Goal: Use online tool/utility: Utilize a website feature to perform a specific function

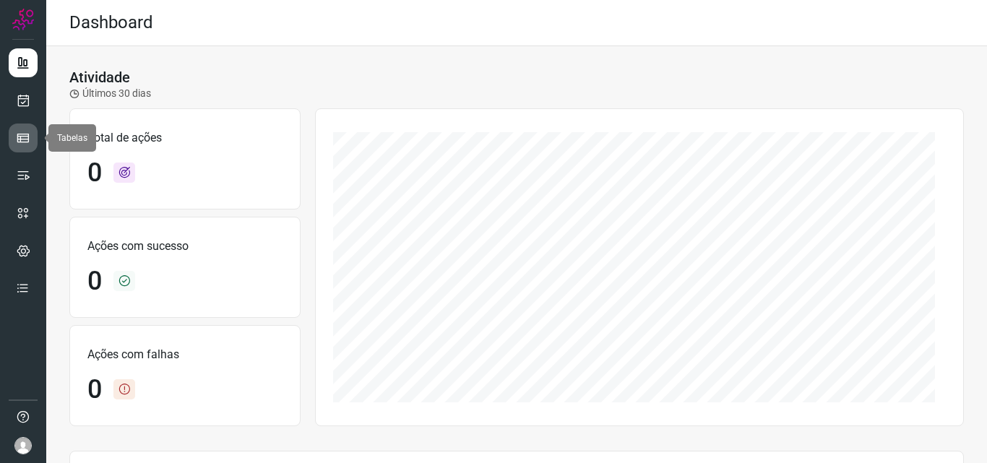
click at [17, 132] on icon at bounding box center [23, 138] width 14 height 14
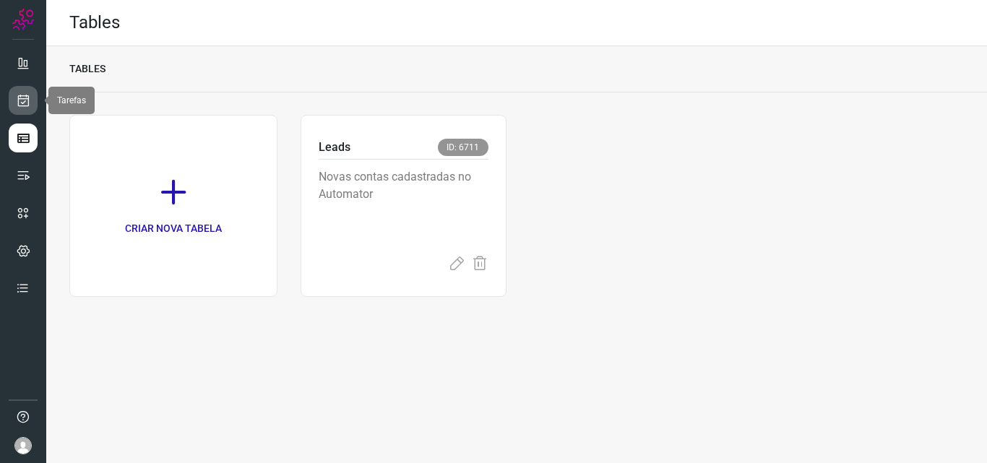
click at [22, 97] on icon at bounding box center [23, 100] width 15 height 14
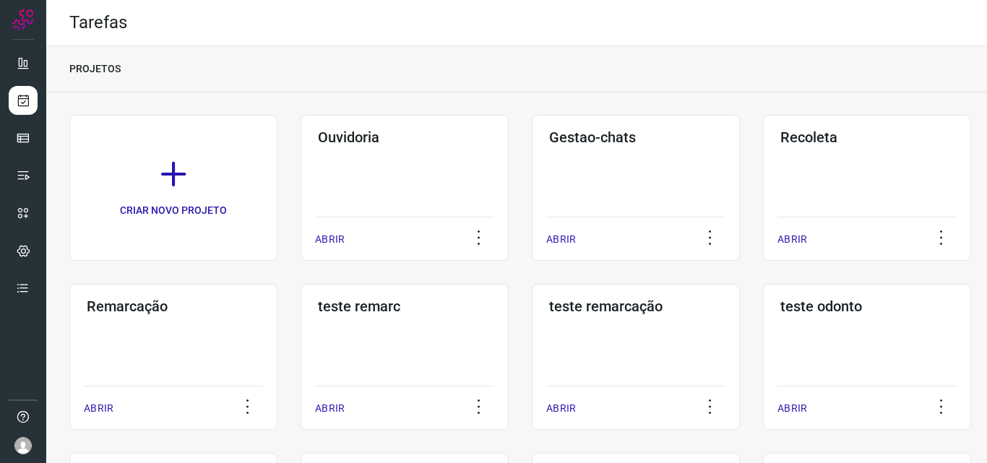
click at [170, 303] on h3 "Remarcação" at bounding box center [173, 306] width 173 height 17
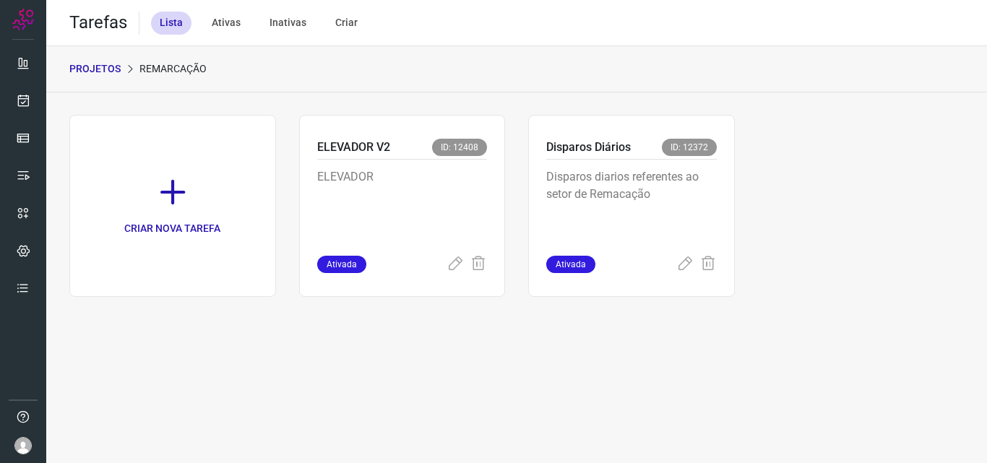
click at [606, 194] on p "Disparos diarios referentes ao setor de Remacação" at bounding box center [631, 204] width 170 height 72
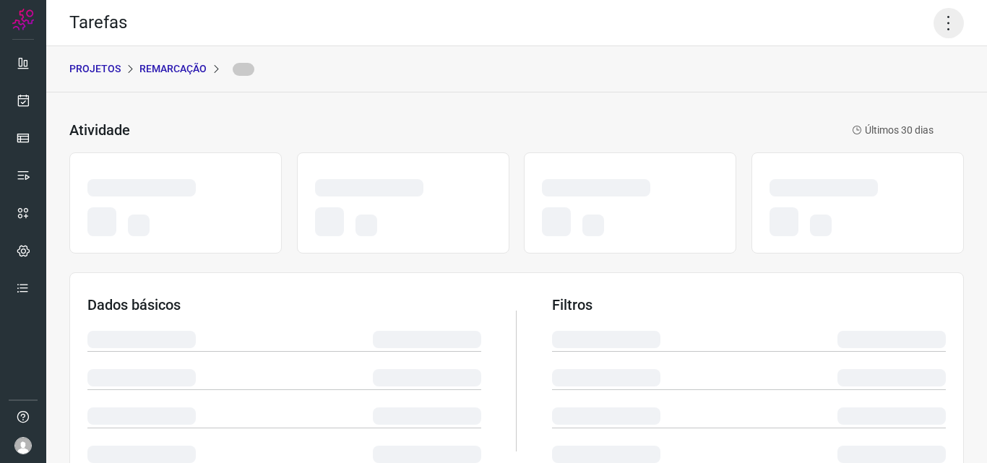
click at [946, 14] on icon at bounding box center [948, 23] width 30 height 30
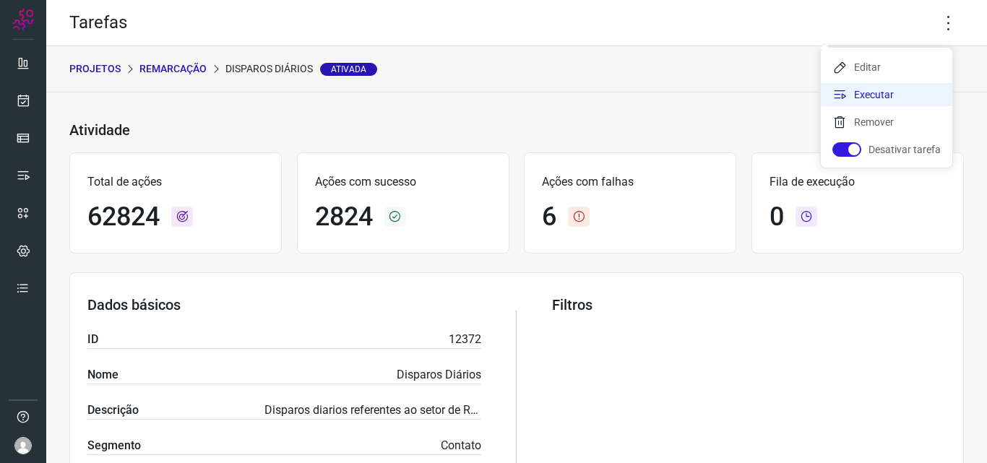
click at [887, 97] on li "Executar" at bounding box center [886, 94] width 131 height 23
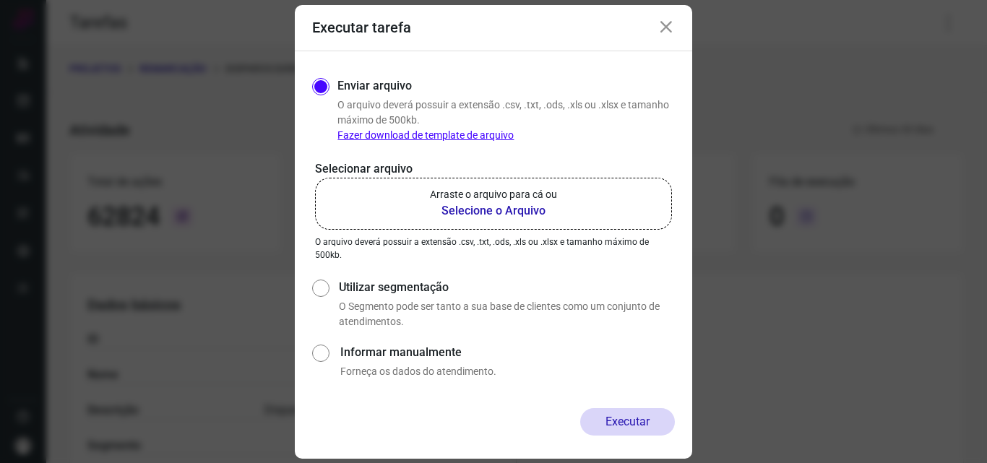
click at [485, 232] on div "Selecionar arquivo Arraste o arquivo para cá ou Selecione o Arquivo Arraste o a…" at bounding box center [493, 210] width 363 height 101
click at [507, 215] on b "Selecione o Arquivo" at bounding box center [493, 210] width 127 height 17
click at [0, 0] on input "Arraste o arquivo para cá ou Selecione o Arquivo" at bounding box center [0, 0] width 0 height 0
click at [347, 176] on p "Selecionar arquivo" at bounding box center [493, 168] width 357 height 17
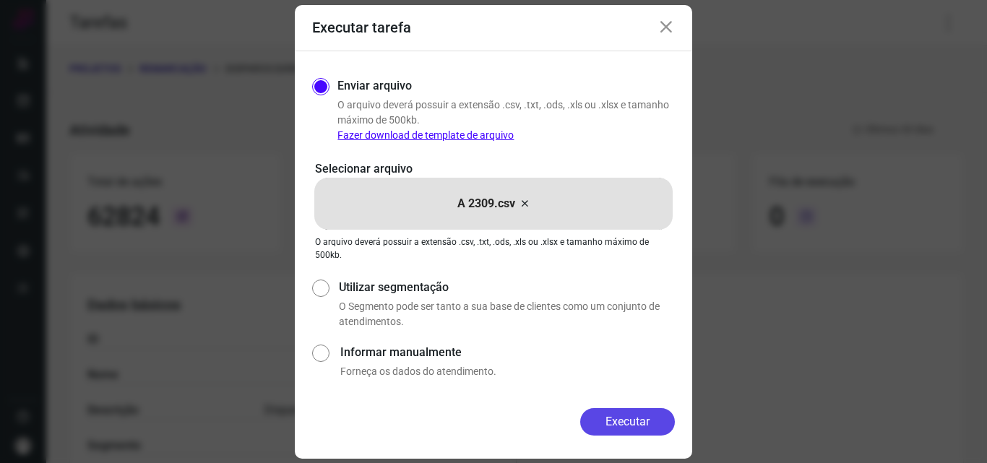
click at [616, 430] on button "Executar" at bounding box center [627, 421] width 95 height 27
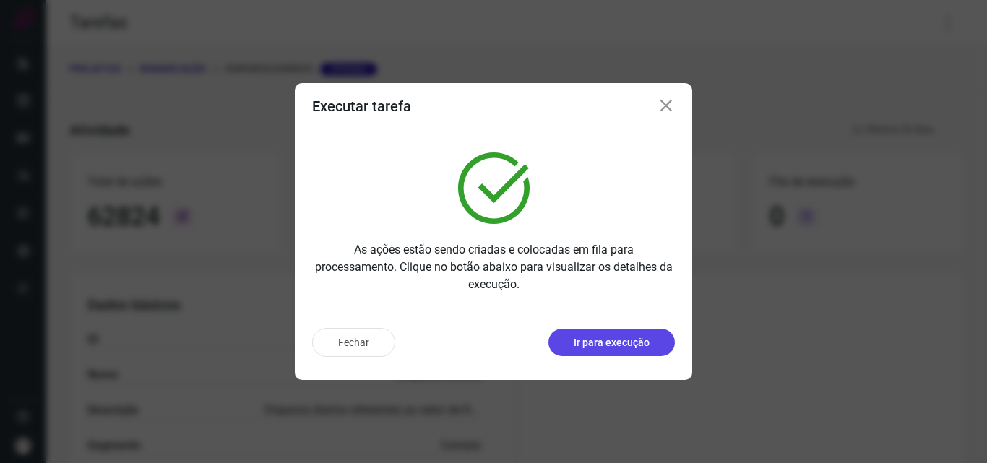
click at [632, 353] on button "Ir para execução" at bounding box center [611, 342] width 126 height 27
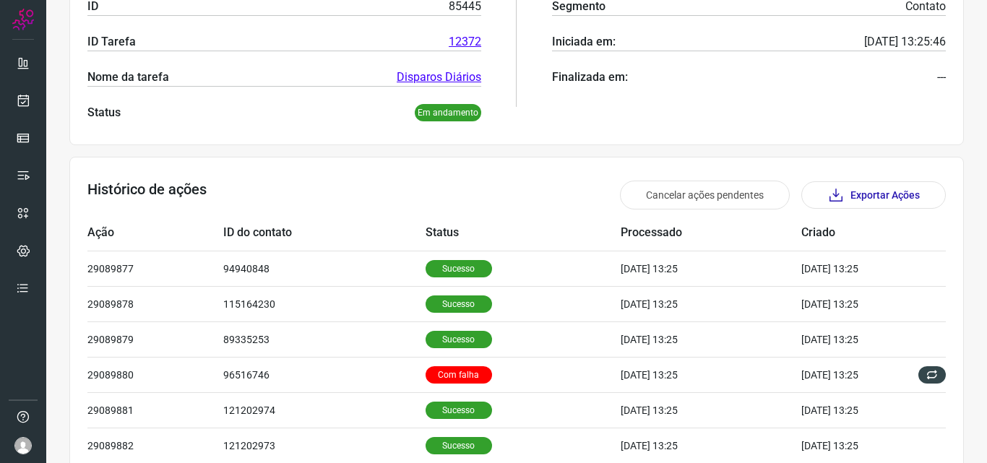
scroll to position [347, 0]
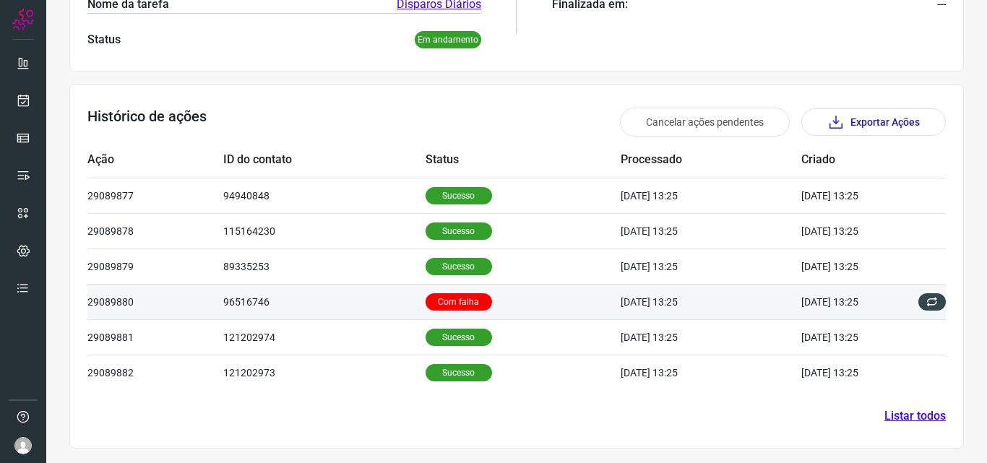
click at [437, 298] on p "Com falha" at bounding box center [458, 301] width 66 height 17
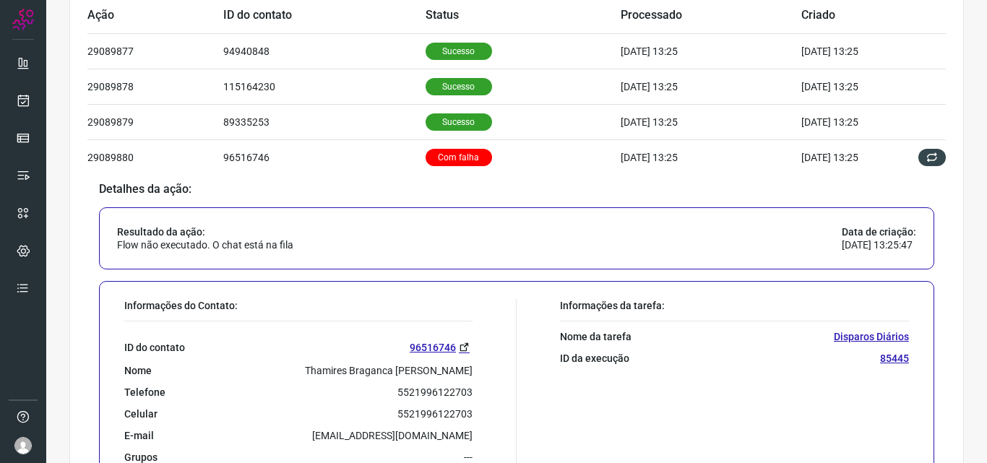
scroll to position [563, 0]
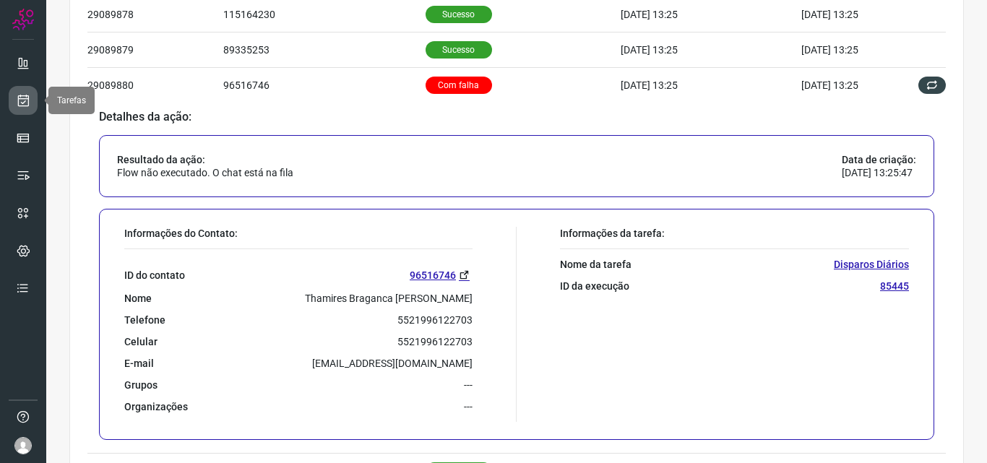
click at [23, 105] on icon at bounding box center [23, 100] width 15 height 14
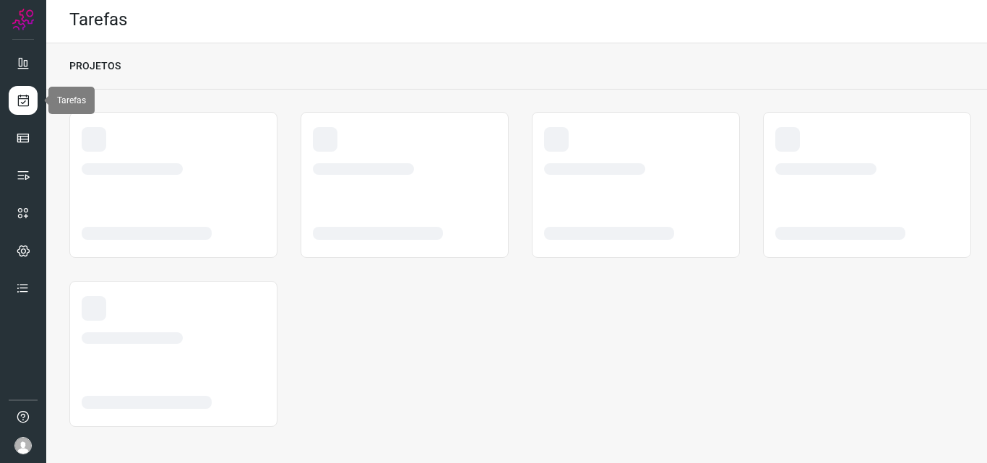
scroll to position [3, 0]
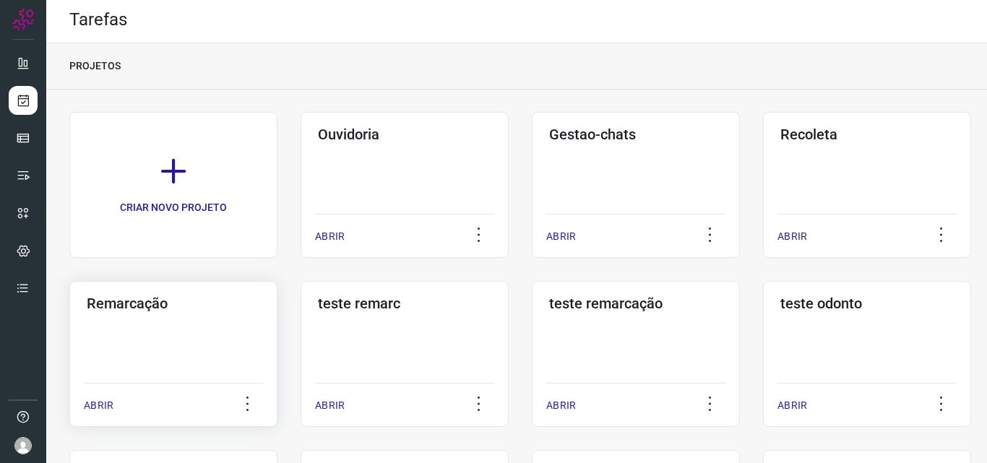
click at [149, 378] on div "Remarcação ABRIR" at bounding box center [173, 354] width 208 height 146
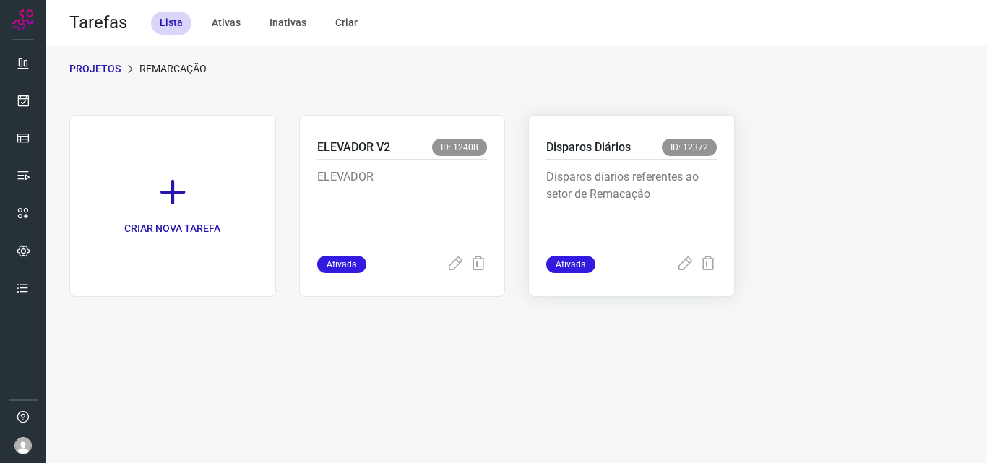
click at [589, 233] on p "Disparos diarios referentes ao setor de Remacação" at bounding box center [631, 204] width 170 height 72
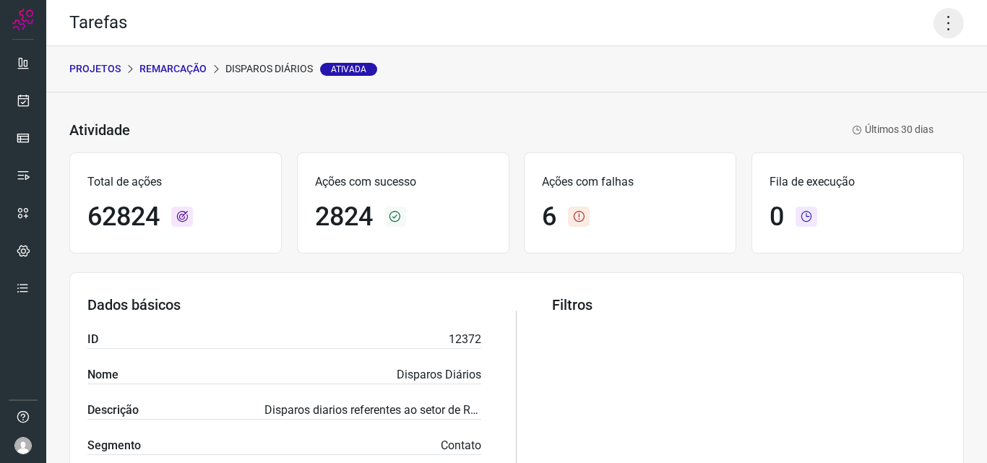
click at [940, 26] on icon at bounding box center [948, 23] width 30 height 30
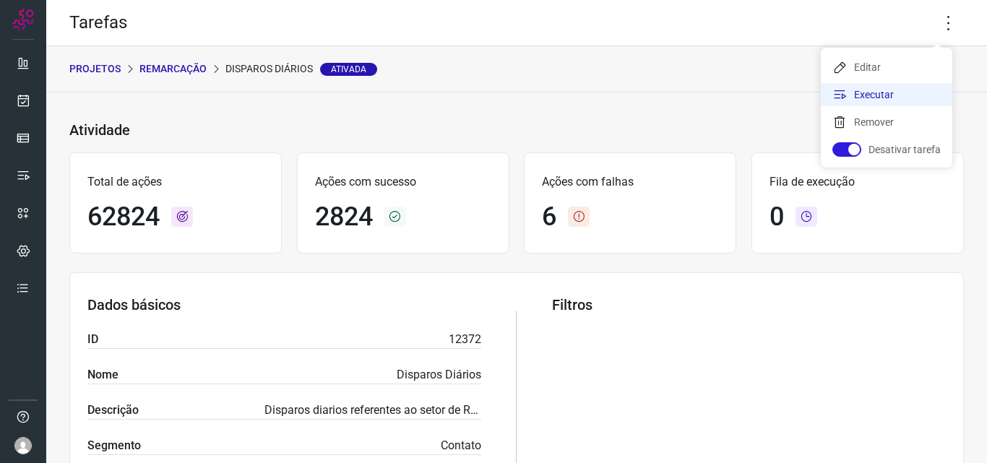
click at [901, 92] on li "Executar" at bounding box center [886, 94] width 131 height 23
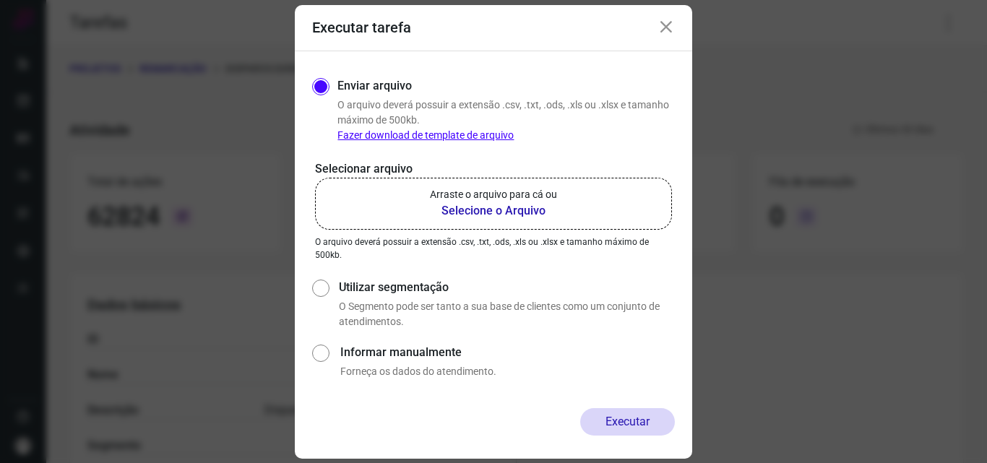
click at [472, 211] on b "Selecione o Arquivo" at bounding box center [493, 210] width 127 height 17
click at [0, 0] on input "Arraste o arquivo para cá ou Selecione o Arquivo" at bounding box center [0, 0] width 0 height 0
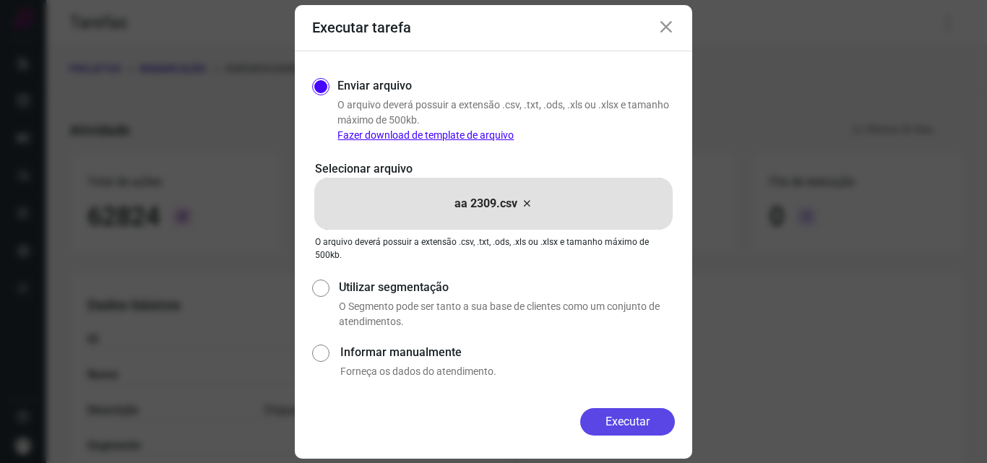
click at [623, 416] on button "Executar" at bounding box center [627, 421] width 95 height 27
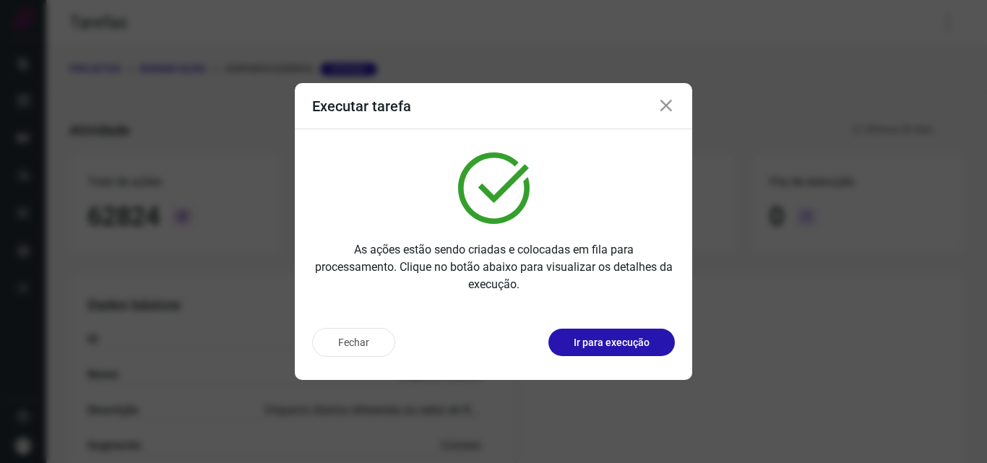
click at [640, 352] on button "Ir para execução" at bounding box center [611, 342] width 126 height 27
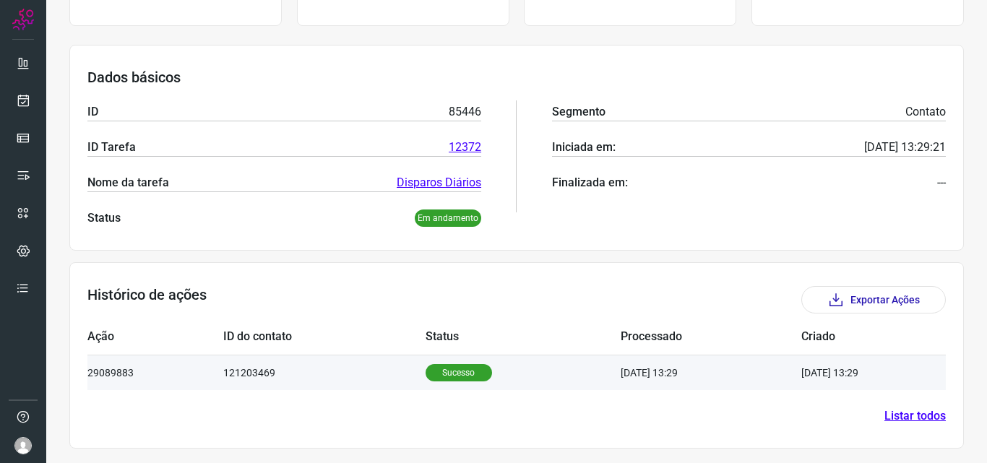
click at [453, 377] on p "Sucesso" at bounding box center [458, 372] width 66 height 17
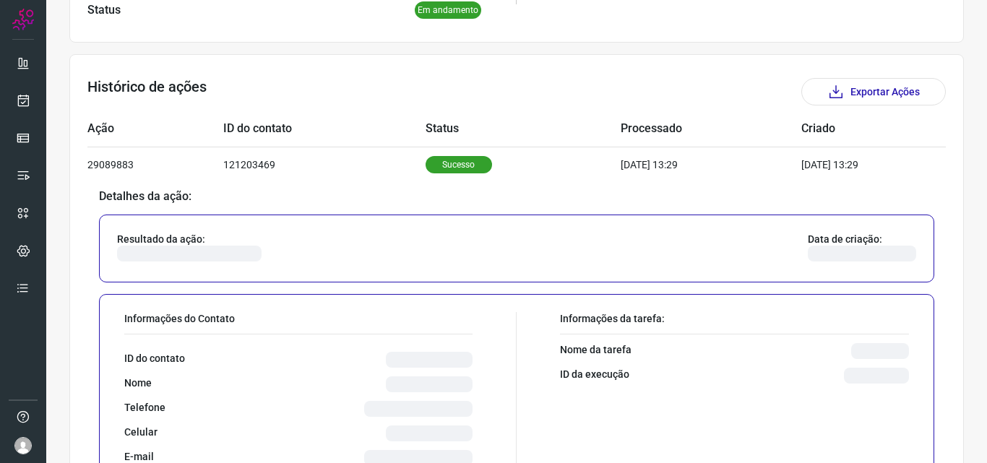
scroll to position [385, 0]
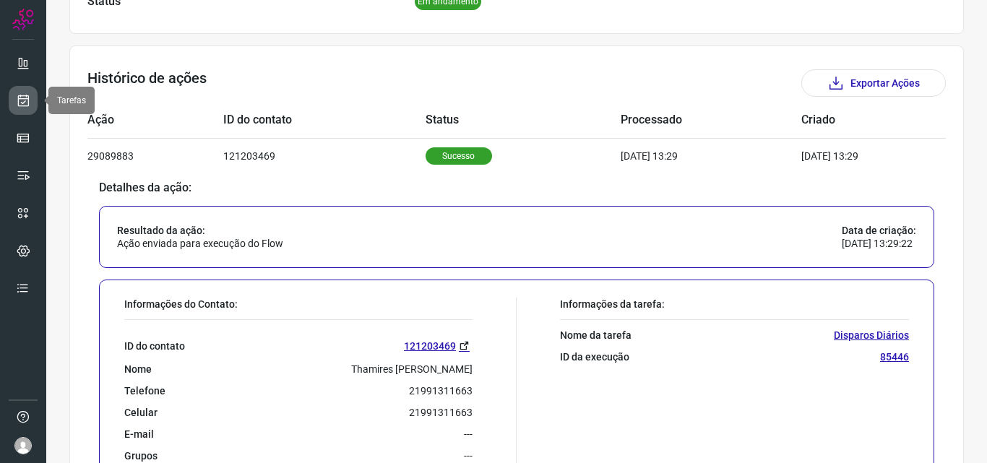
click at [22, 108] on link at bounding box center [23, 100] width 29 height 29
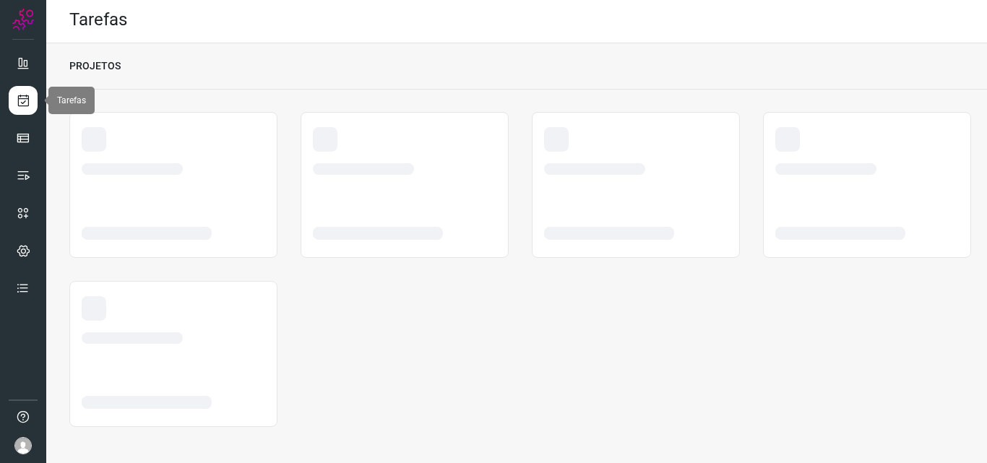
scroll to position [3, 0]
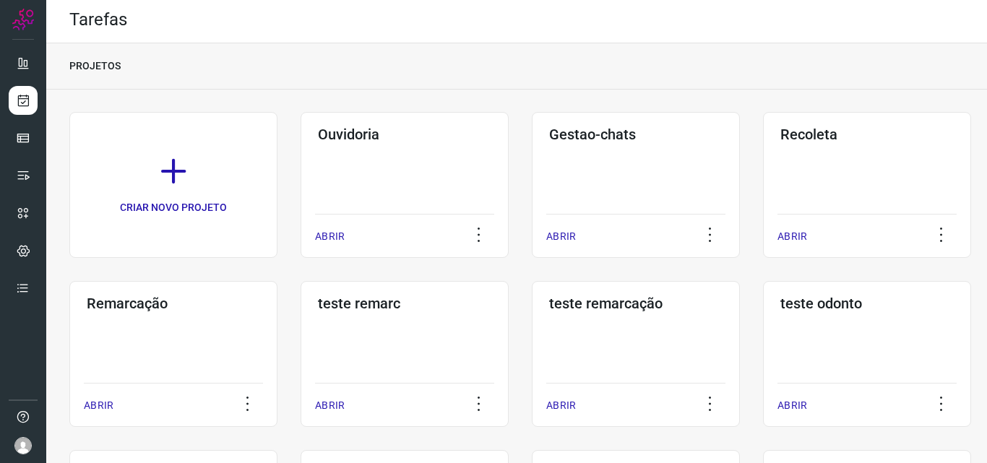
click at [230, 361] on div "Remarcação ABRIR" at bounding box center [173, 354] width 208 height 146
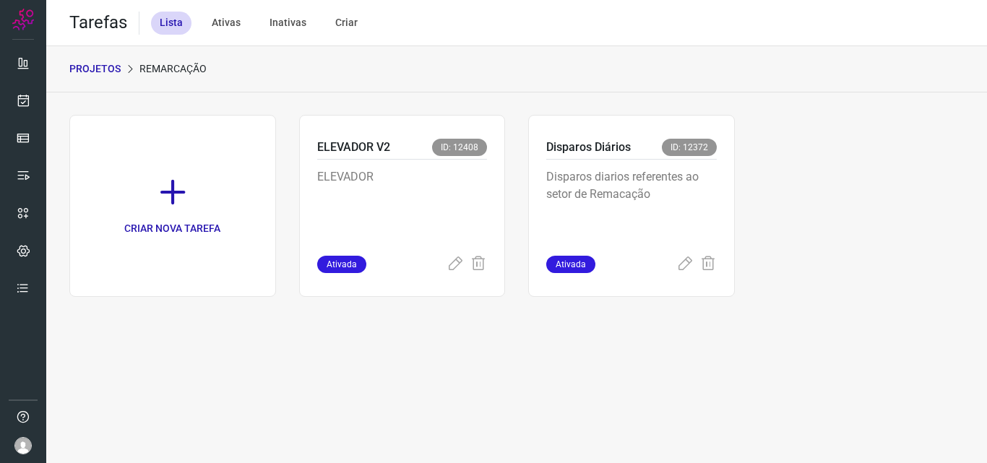
click at [675, 220] on p "Disparos diarios referentes ao setor de Remacação" at bounding box center [631, 204] width 170 height 72
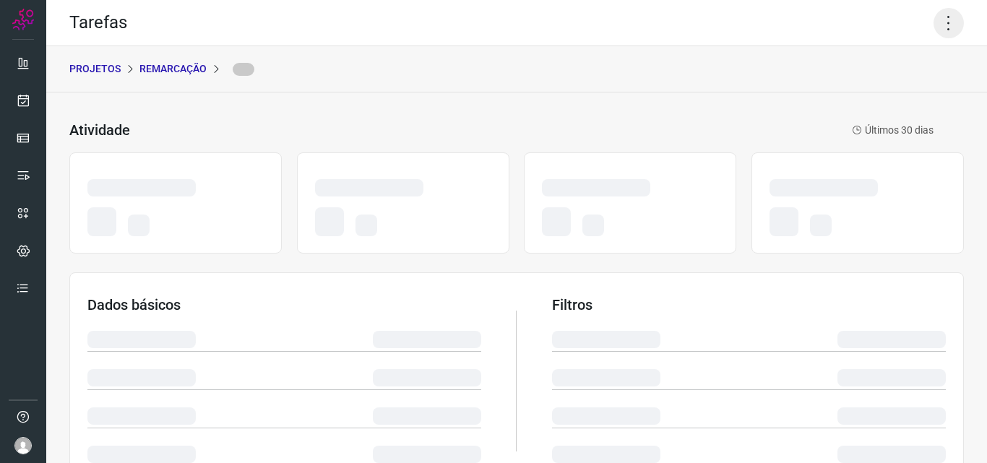
click at [933, 26] on icon at bounding box center [948, 23] width 30 height 30
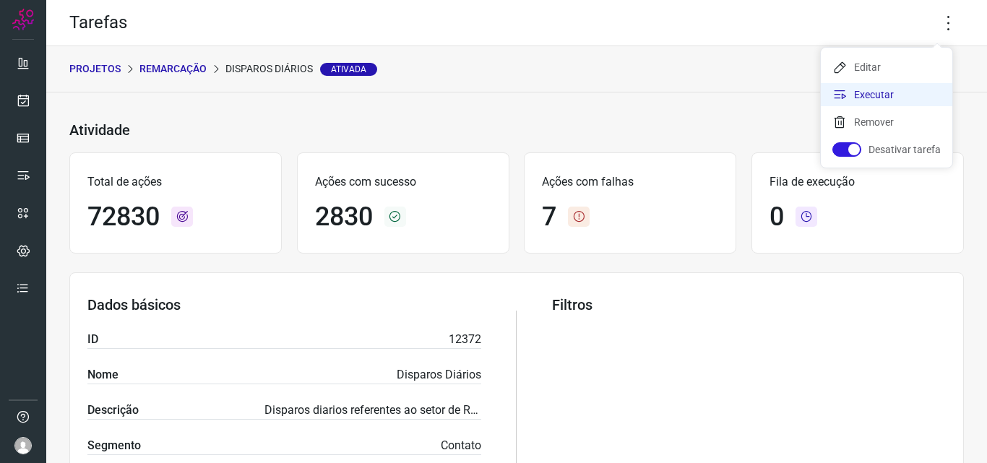
click at [882, 97] on li "Executar" at bounding box center [886, 94] width 131 height 23
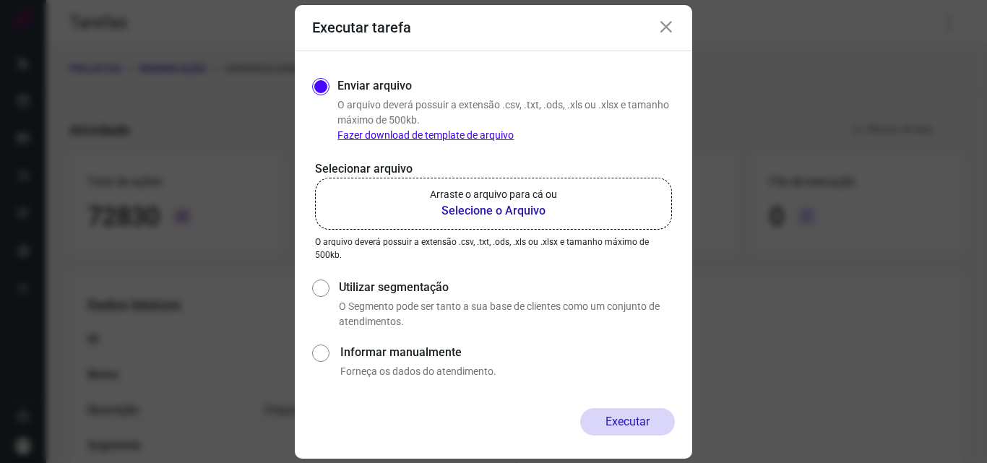
click at [550, 192] on p "Arraste o arquivo para cá ou" at bounding box center [493, 194] width 127 height 15
click at [0, 0] on input "Arraste o arquivo para cá ou Selecione o Arquivo" at bounding box center [0, 0] width 0 height 0
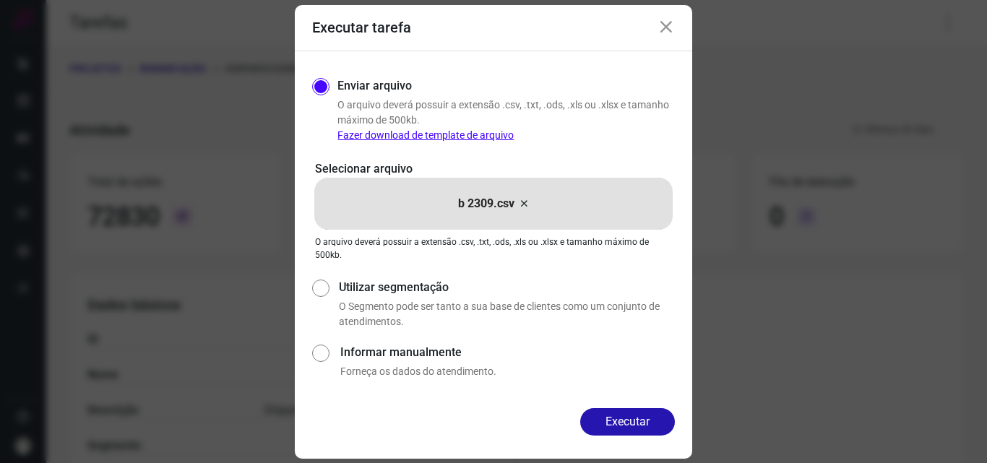
click at [597, 404] on div "Enviar arquivo O arquivo deverá possuir a extensão .csv, .txt, .ods, .xls ou .x…" at bounding box center [493, 229] width 397 height 357
click at [612, 412] on button "Executar" at bounding box center [627, 421] width 95 height 27
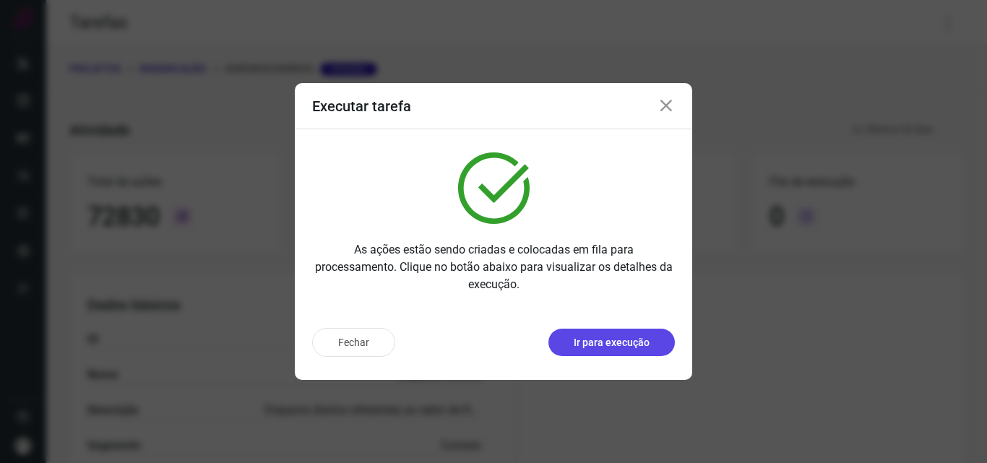
click at [569, 343] on button "Ir para execução" at bounding box center [611, 342] width 126 height 27
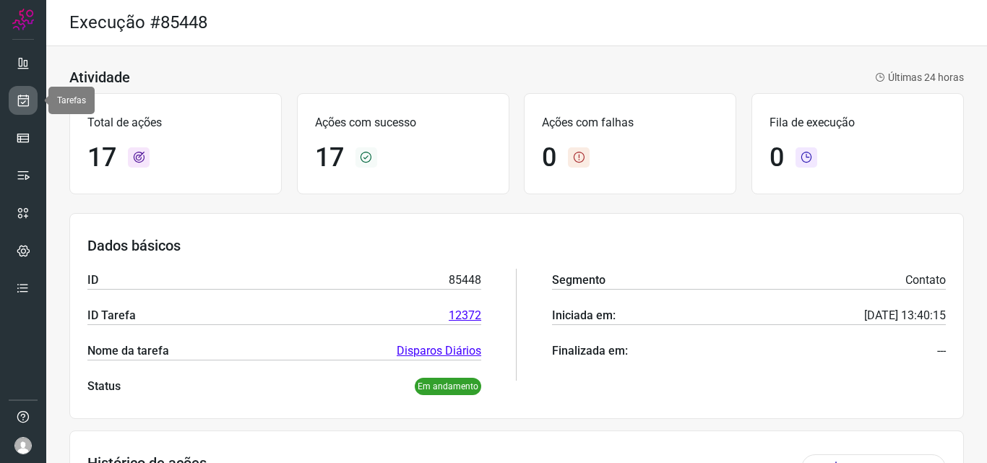
click at [29, 98] on icon at bounding box center [23, 100] width 15 height 14
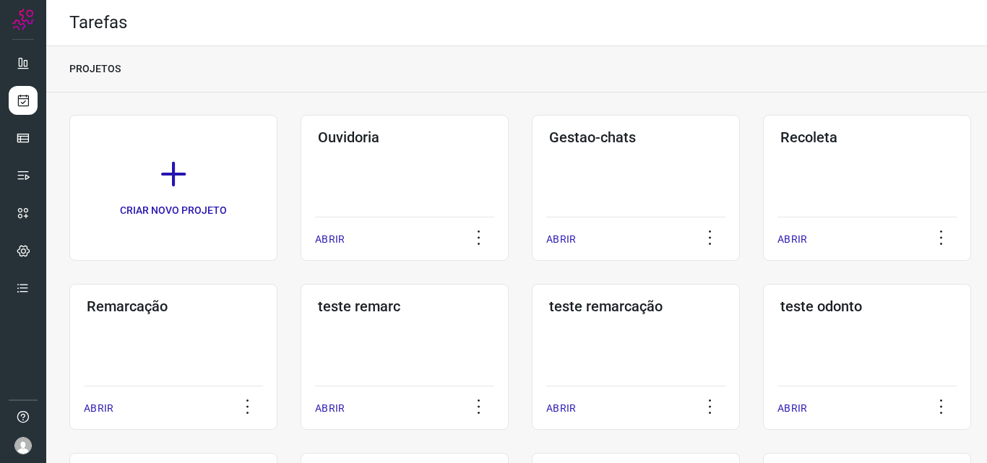
click at [155, 312] on h3 "Remarcação" at bounding box center [173, 306] width 173 height 17
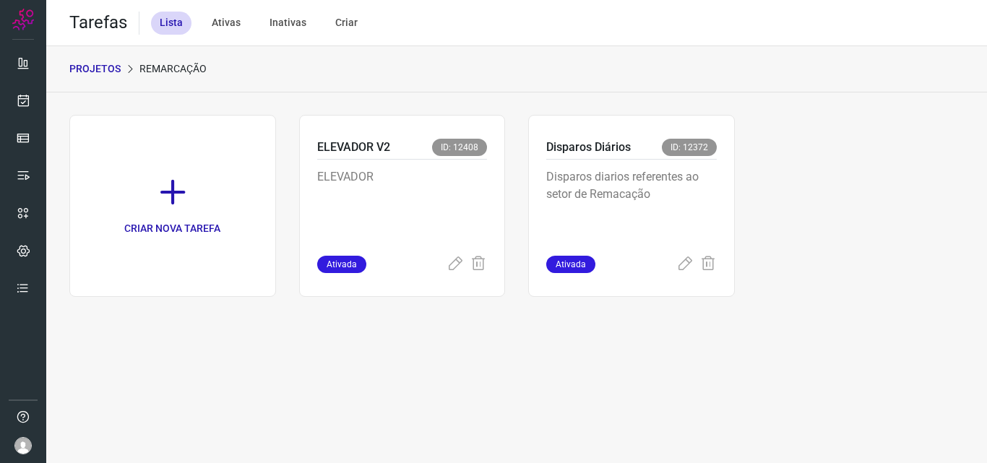
click at [633, 189] on p "Disparos diarios referentes ao setor de Remacação" at bounding box center [631, 204] width 170 height 72
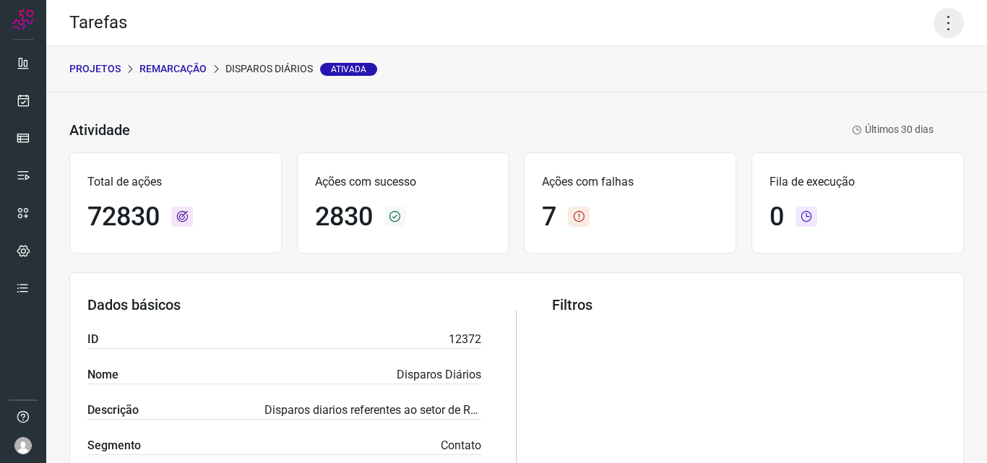
click at [938, 19] on icon at bounding box center [948, 23] width 30 height 30
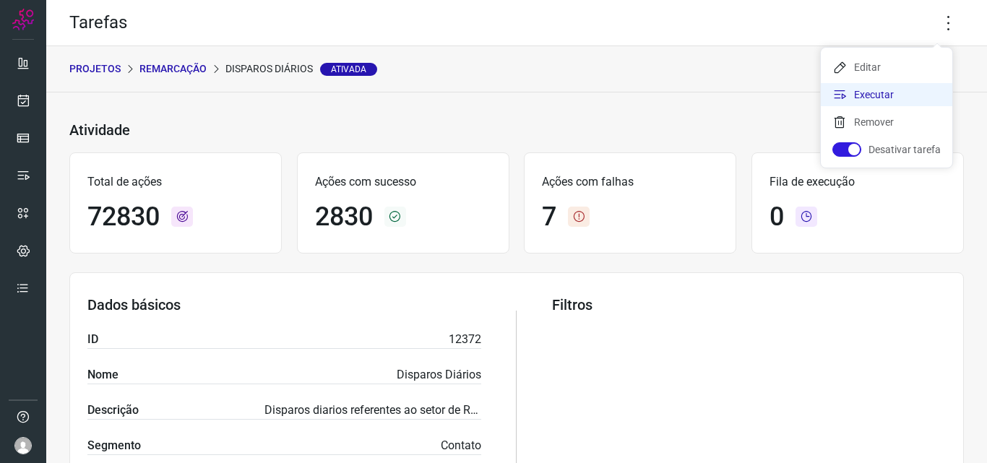
click at [872, 91] on li "Executar" at bounding box center [886, 94] width 131 height 23
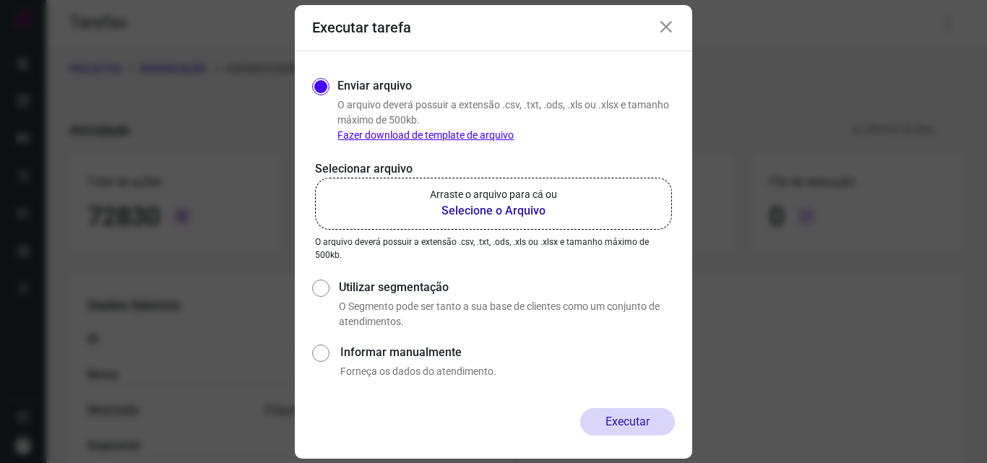
click at [503, 183] on label "Arraste o arquivo para cá ou Selecione o Arquivo" at bounding box center [493, 204] width 357 height 52
click at [0, 0] on input "Arraste o arquivo para cá ou Selecione o Arquivo" at bounding box center [0, 0] width 0 height 0
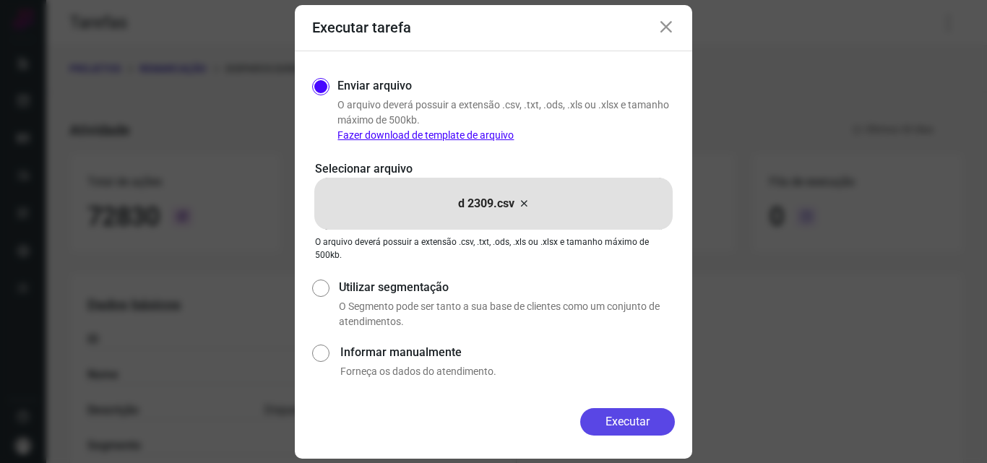
click at [618, 419] on button "Executar" at bounding box center [627, 421] width 95 height 27
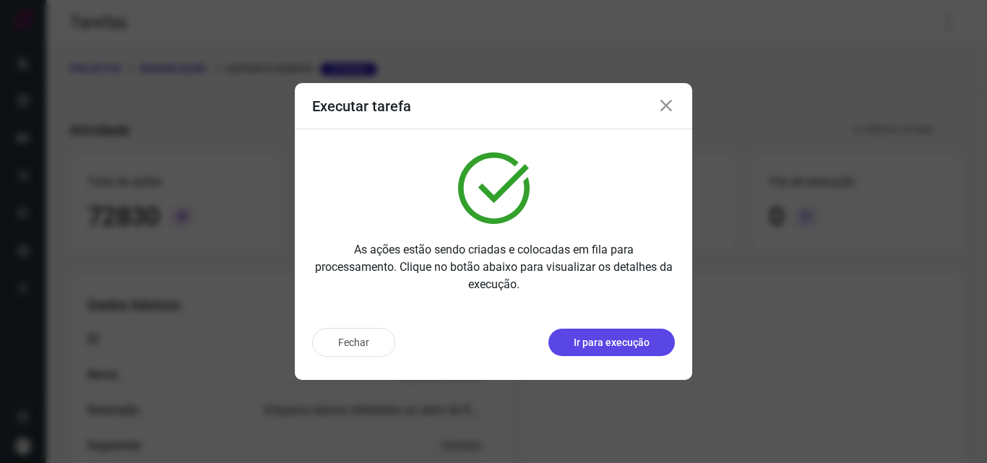
click at [631, 353] on button "Ir para execução" at bounding box center [611, 342] width 126 height 27
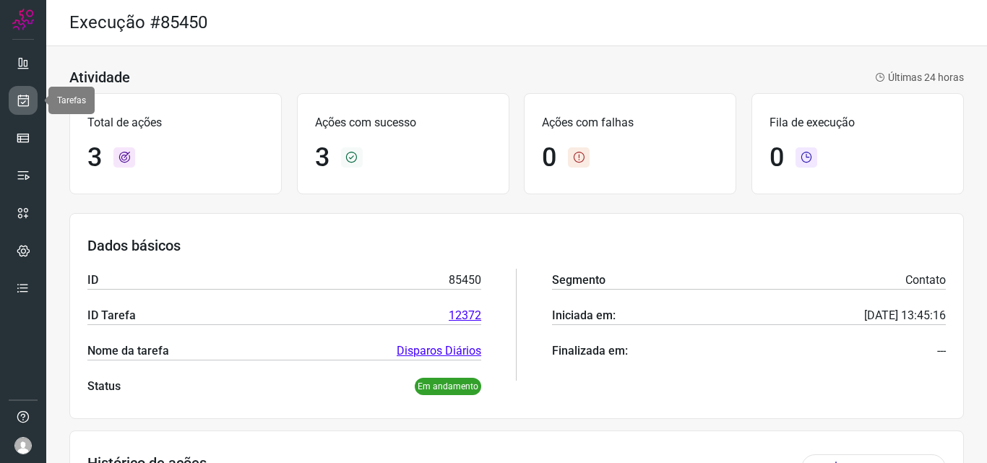
click at [20, 105] on icon at bounding box center [23, 100] width 15 height 14
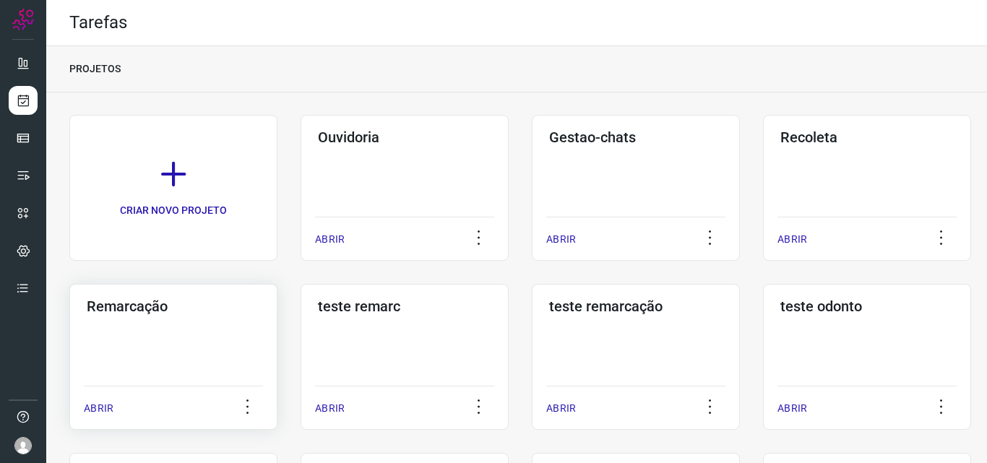
click at [187, 338] on div "Remarcação ABRIR" at bounding box center [173, 357] width 208 height 146
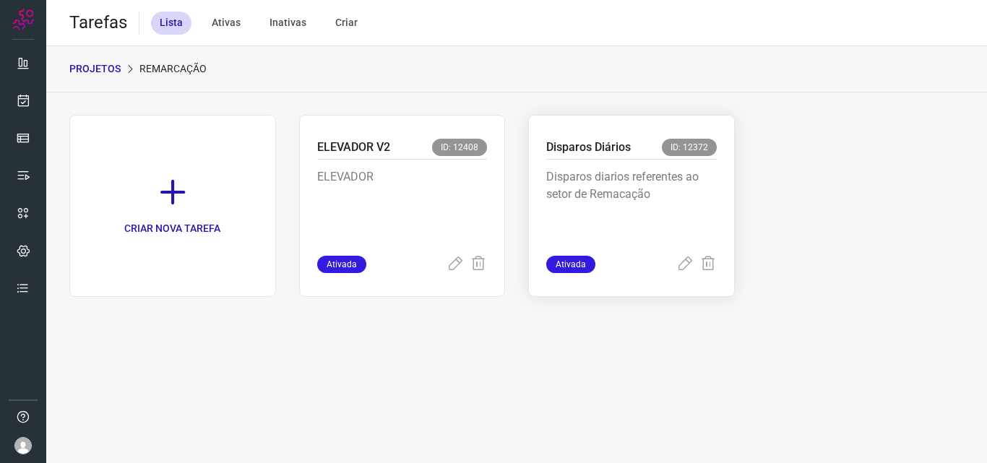
click at [657, 163] on div "Disparos diarios referentes ao setor de Remacação" at bounding box center [631, 208] width 170 height 96
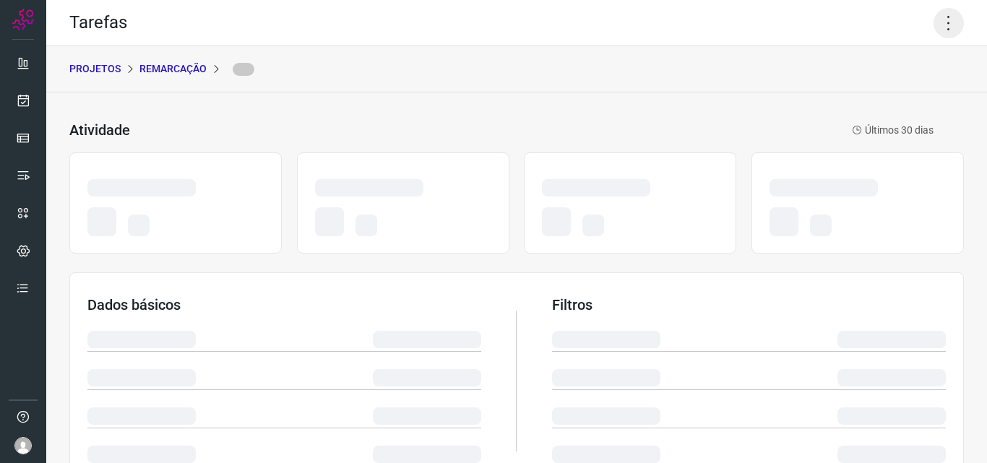
click at [943, 22] on icon at bounding box center [948, 23] width 30 height 30
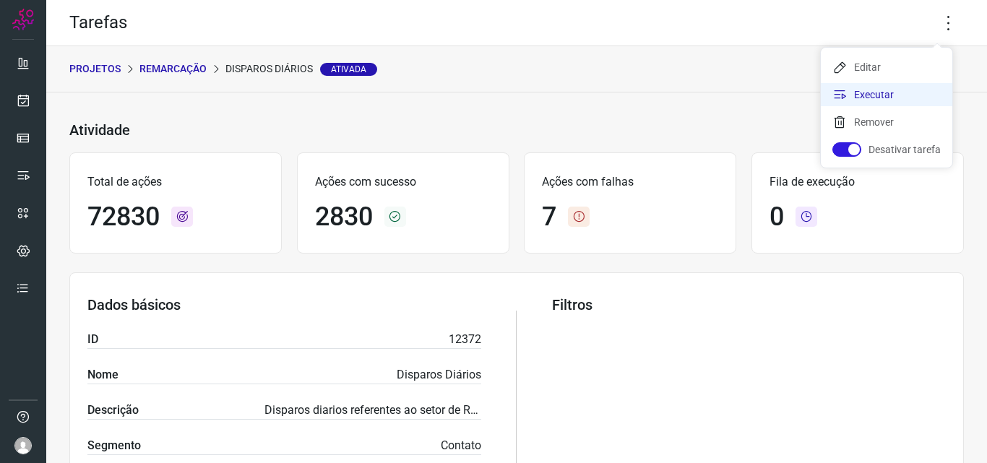
click at [904, 94] on li "Executar" at bounding box center [886, 94] width 131 height 23
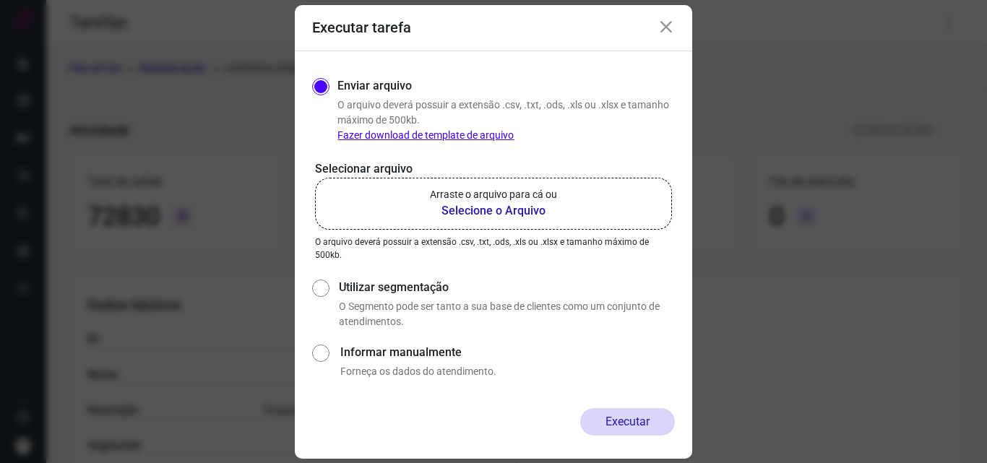
click at [492, 226] on label "Arraste o arquivo para cá ou Selecione o Arquivo" at bounding box center [493, 204] width 357 height 52
click at [0, 0] on input "Arraste o arquivo para cá ou Selecione o Arquivo" at bounding box center [0, 0] width 0 height 0
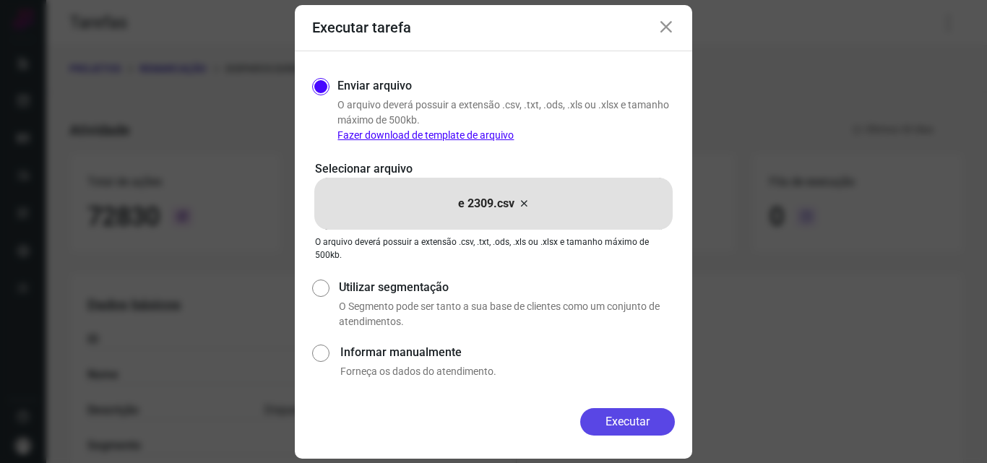
click at [605, 427] on button "Executar" at bounding box center [627, 421] width 95 height 27
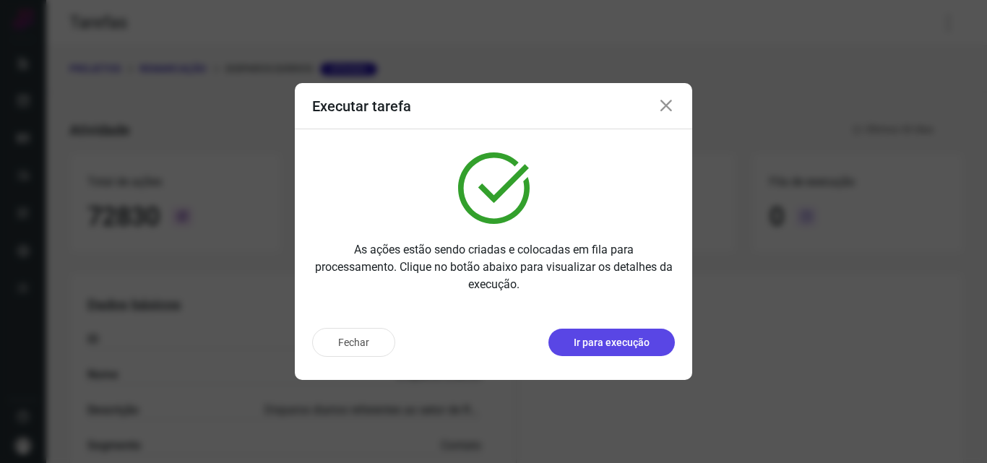
click at [636, 347] on p "Ir para execução" at bounding box center [611, 342] width 76 height 15
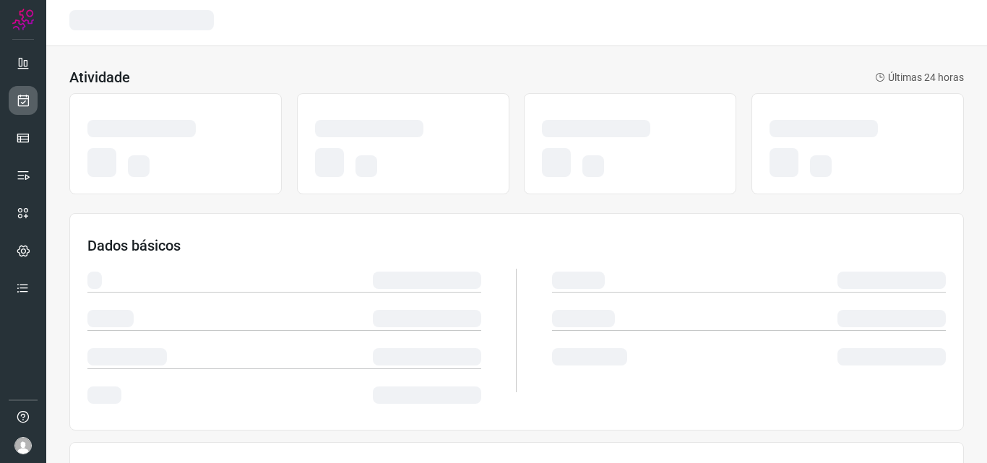
click at [9, 96] on link at bounding box center [23, 100] width 29 height 29
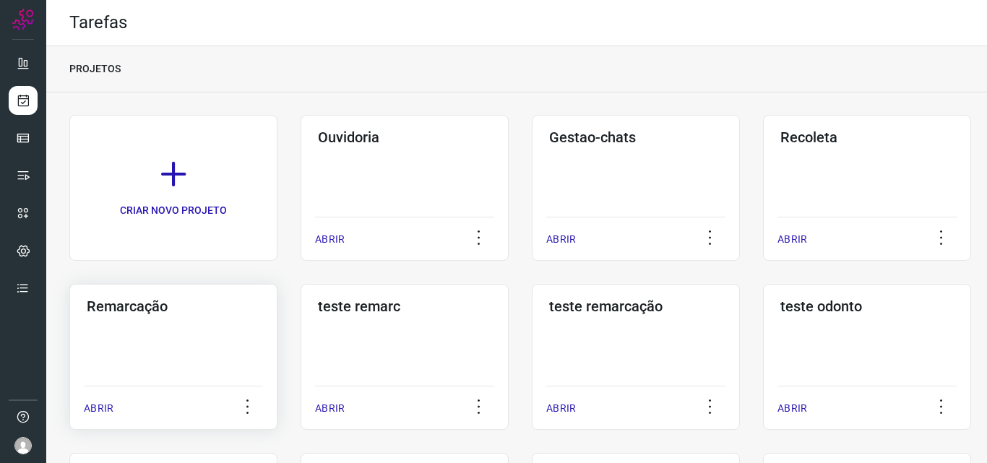
click at [246, 348] on div "Remarcação ABRIR" at bounding box center [173, 357] width 208 height 146
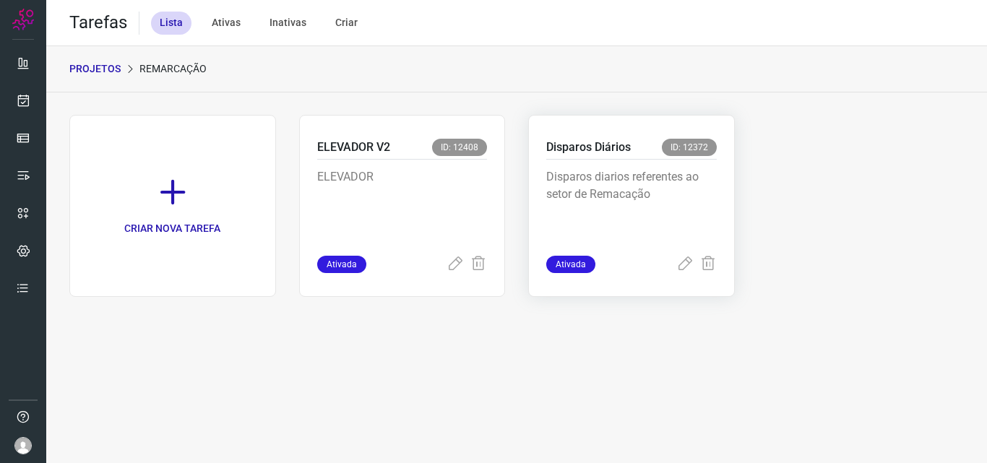
click at [623, 197] on p "Disparos diarios referentes ao setor de Remacação" at bounding box center [631, 204] width 170 height 72
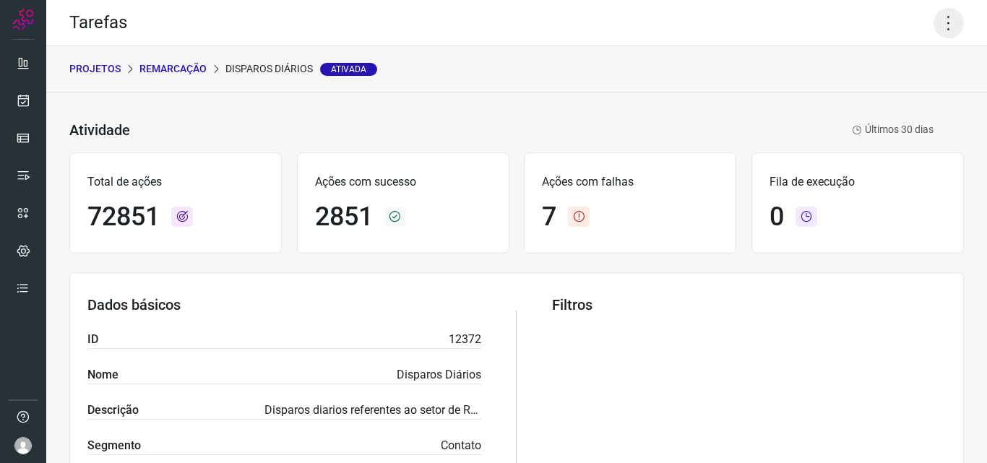
click at [943, 18] on icon at bounding box center [948, 23] width 30 height 30
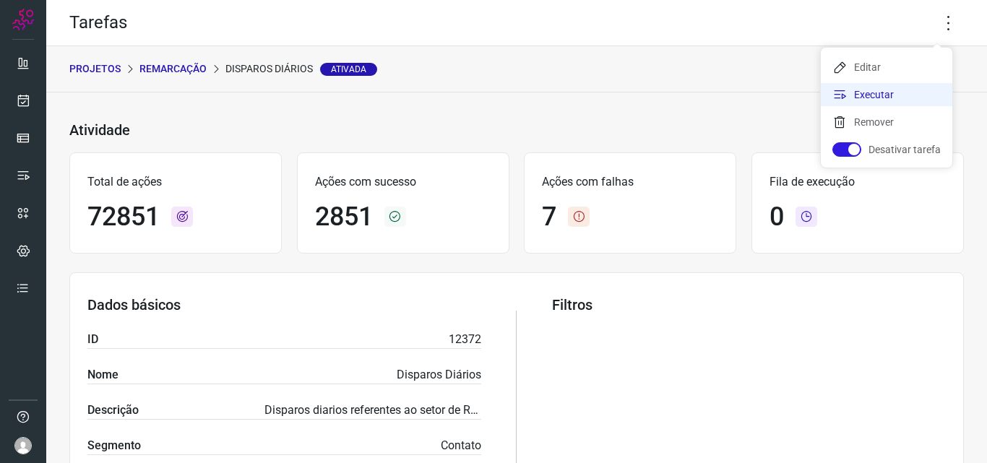
click at [891, 86] on li "Executar" at bounding box center [886, 94] width 131 height 23
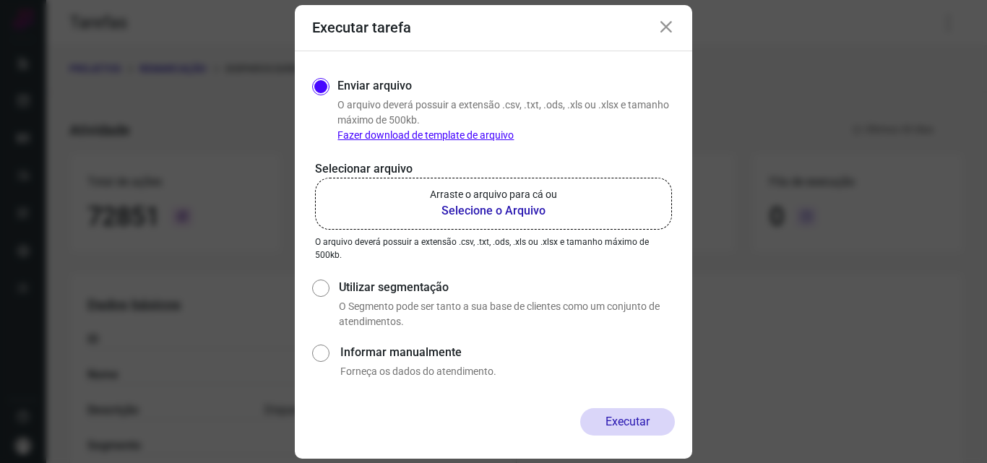
click at [542, 193] on p "Arraste o arquivo para cá ou" at bounding box center [493, 194] width 127 height 15
click at [0, 0] on input "Arraste o arquivo para cá ou Selecione o Arquivo" at bounding box center [0, 0] width 0 height 0
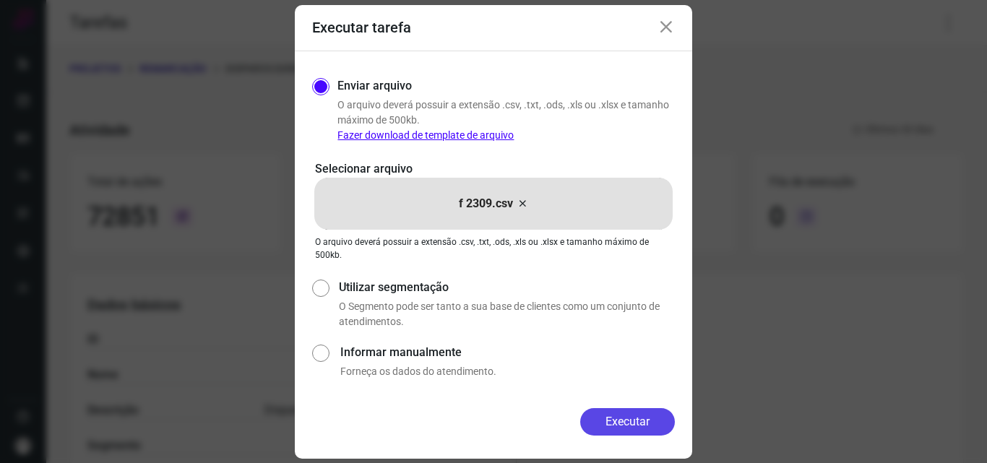
click at [625, 424] on button "Executar" at bounding box center [627, 421] width 95 height 27
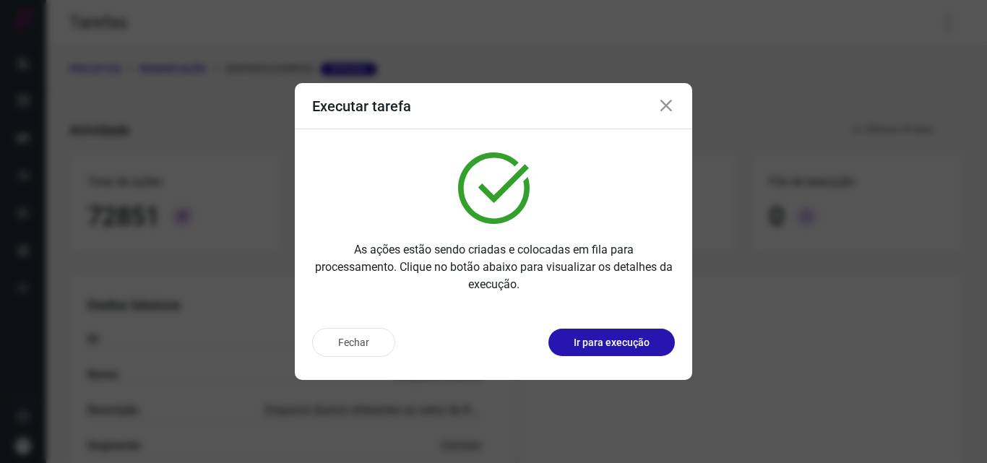
click at [611, 350] on button "Ir para execução" at bounding box center [611, 342] width 126 height 27
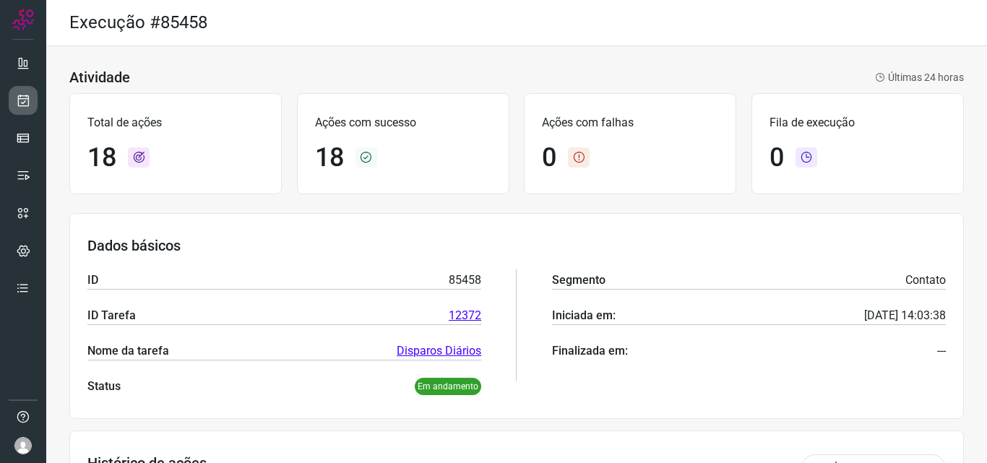
click at [24, 100] on icon at bounding box center [23, 100] width 15 height 14
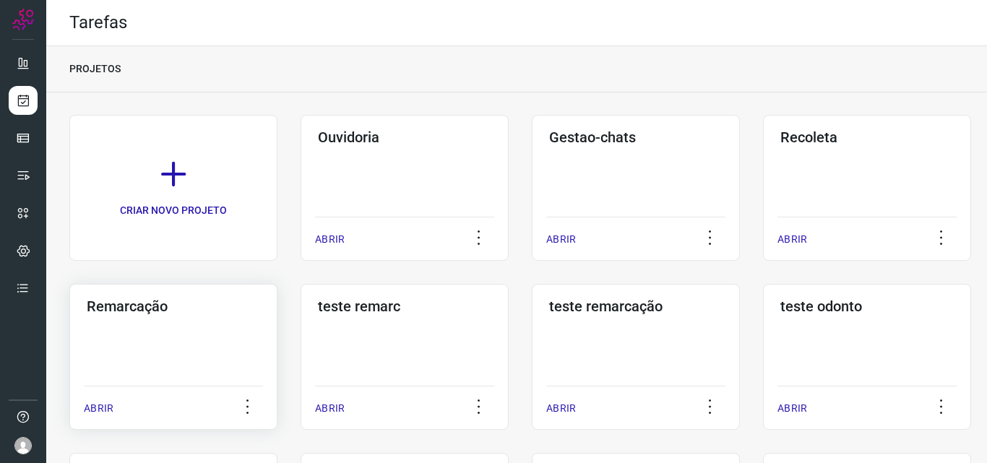
click at [223, 313] on h3 "Remarcação" at bounding box center [173, 306] width 173 height 17
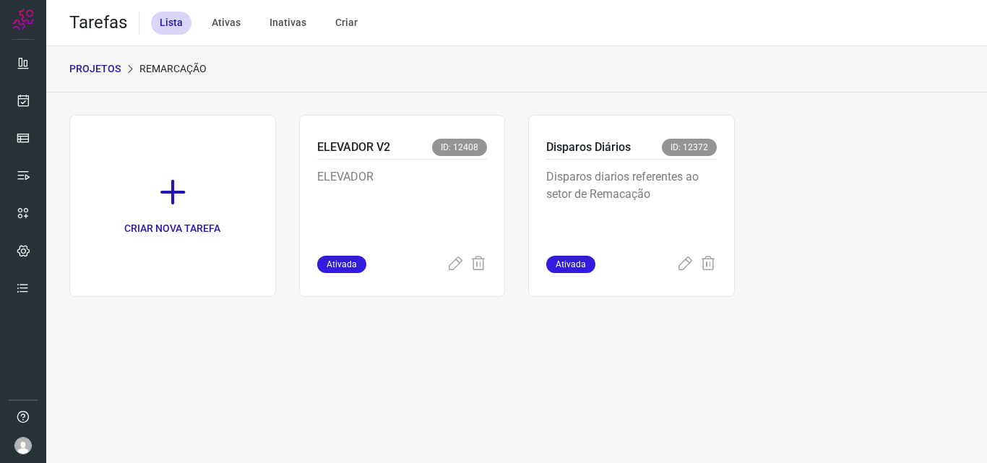
click at [628, 196] on p "Disparos diarios referentes ao setor de Remacação" at bounding box center [631, 204] width 170 height 72
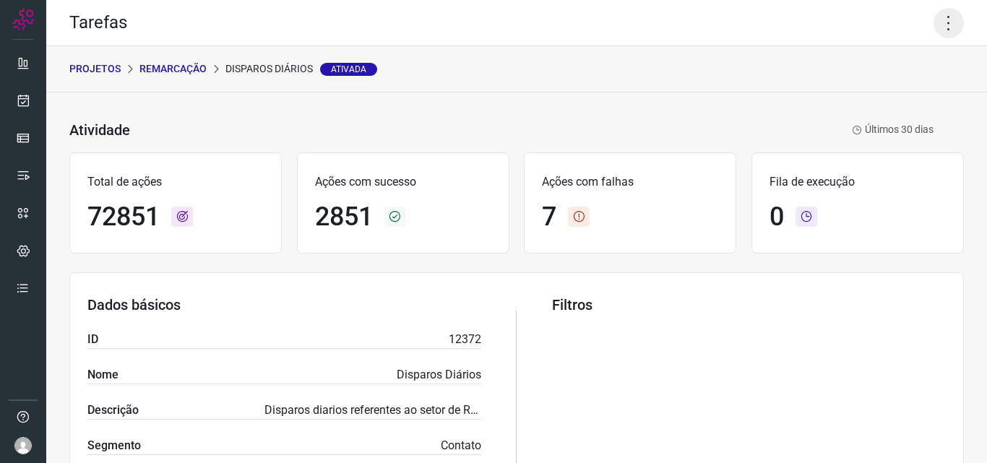
click at [933, 20] on icon at bounding box center [948, 23] width 30 height 30
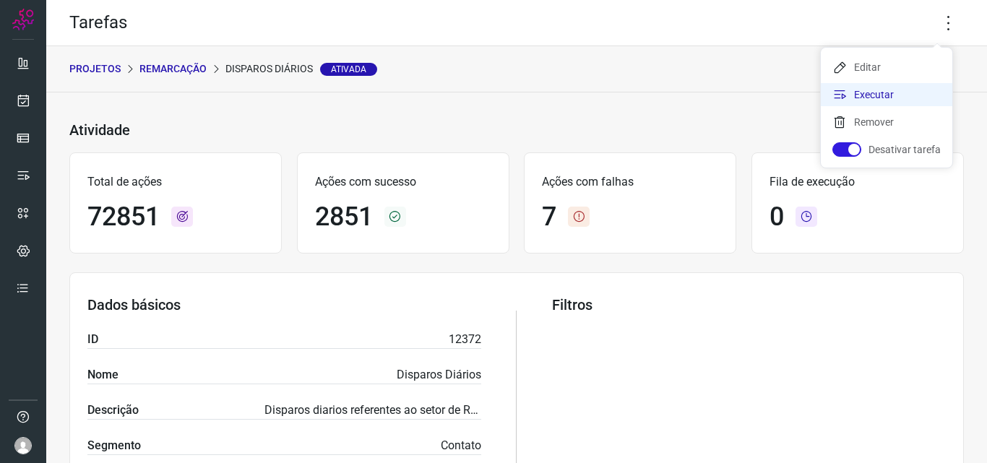
click at [892, 92] on li "Executar" at bounding box center [886, 94] width 131 height 23
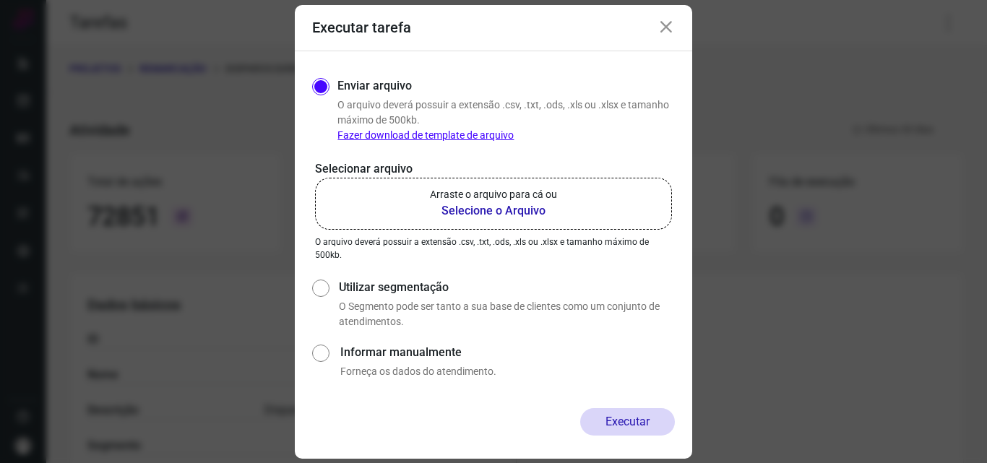
click at [560, 196] on label "Arraste o arquivo para cá ou Selecione o Arquivo" at bounding box center [493, 204] width 357 height 52
click at [0, 0] on input "Arraste o arquivo para cá ou Selecione o Arquivo" at bounding box center [0, 0] width 0 height 0
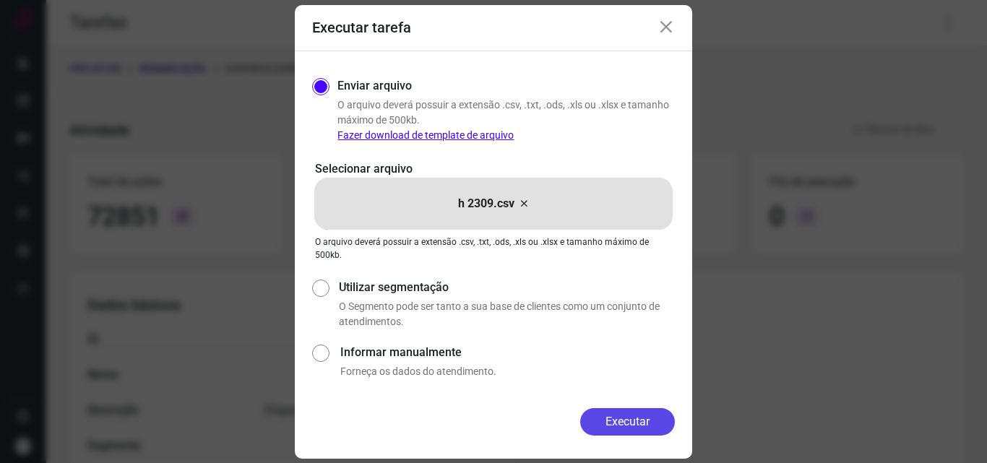
click at [623, 412] on button "Executar" at bounding box center [627, 421] width 95 height 27
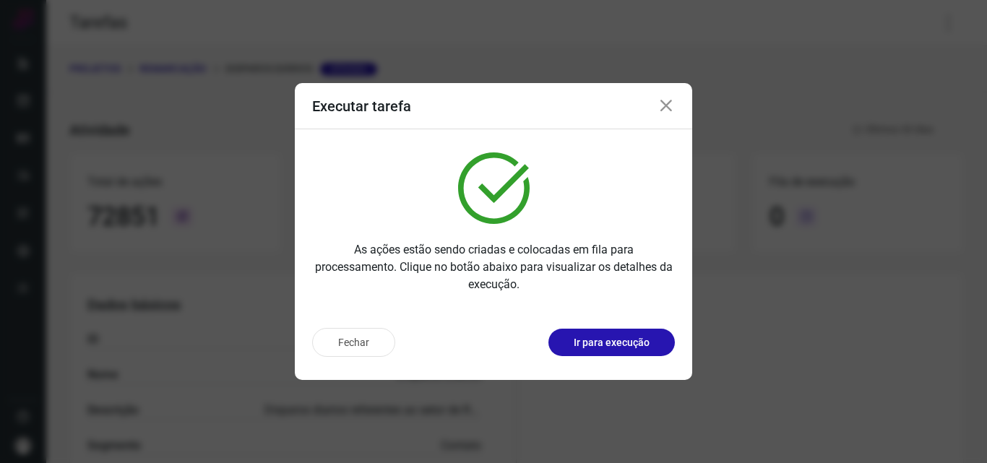
click at [638, 329] on button "Ir para execução" at bounding box center [611, 342] width 126 height 27
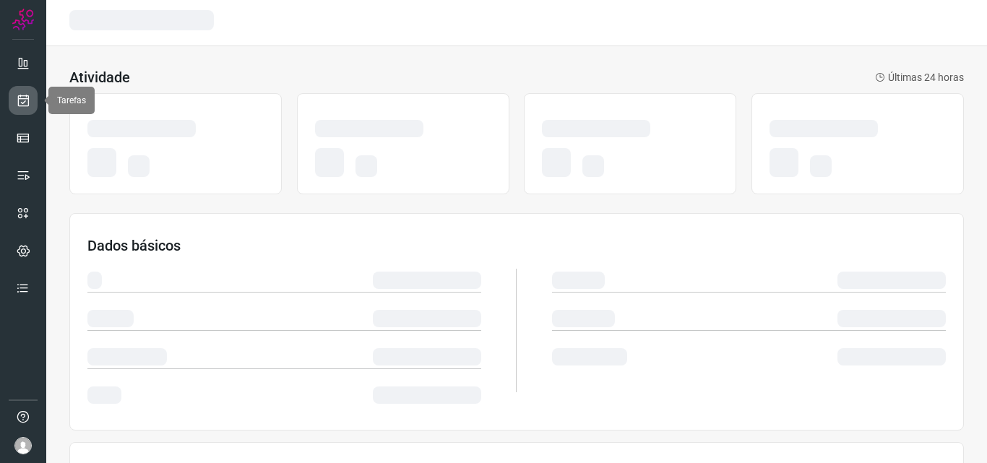
click at [23, 97] on icon at bounding box center [23, 100] width 15 height 14
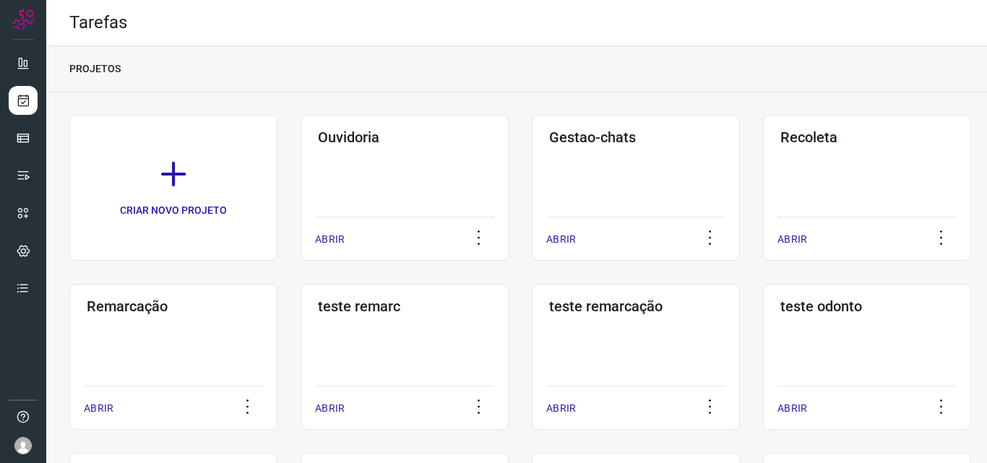
click at [163, 345] on div "Remarcação ABRIR" at bounding box center [173, 357] width 208 height 146
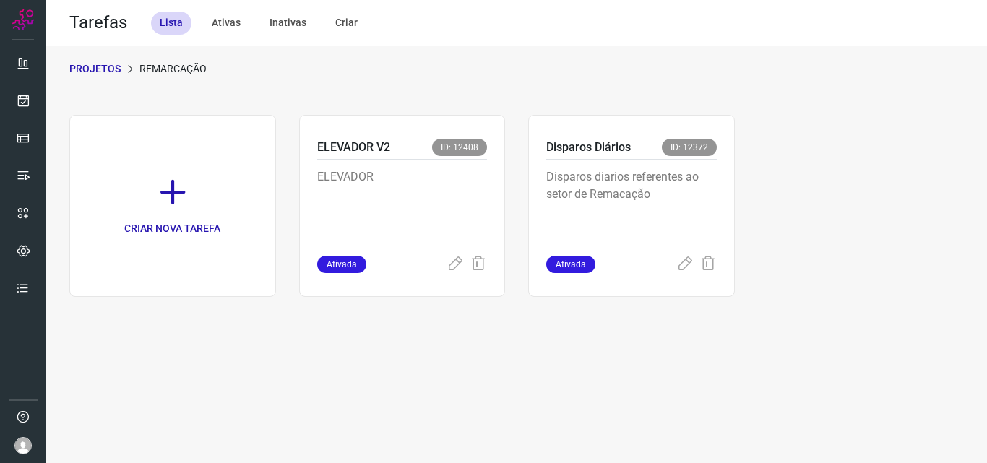
click at [646, 157] on div "Disparos Diários ID: 12372" at bounding box center [631, 149] width 170 height 21
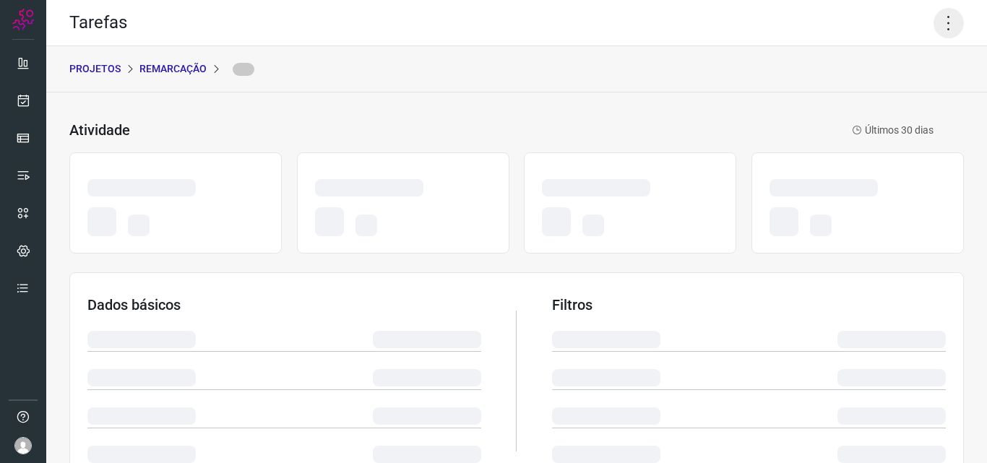
click at [940, 8] on icon at bounding box center [948, 23] width 30 height 30
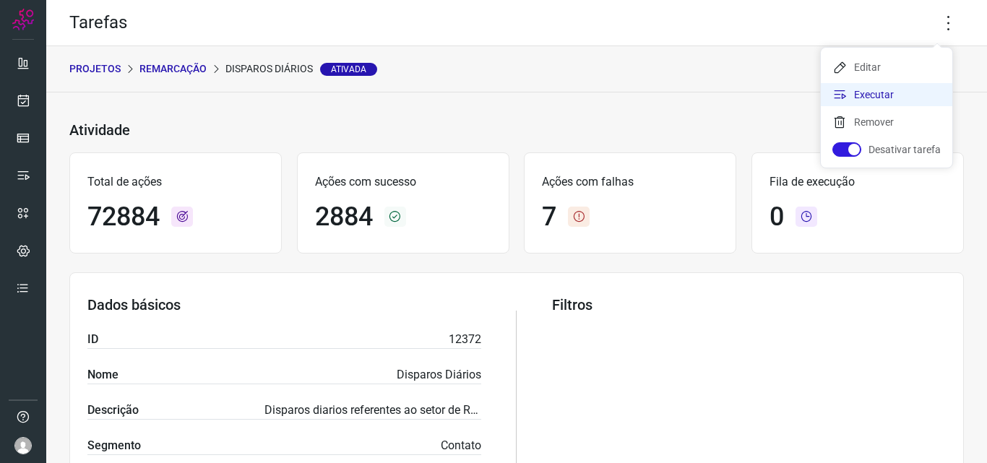
click at [901, 96] on li "Executar" at bounding box center [886, 94] width 131 height 23
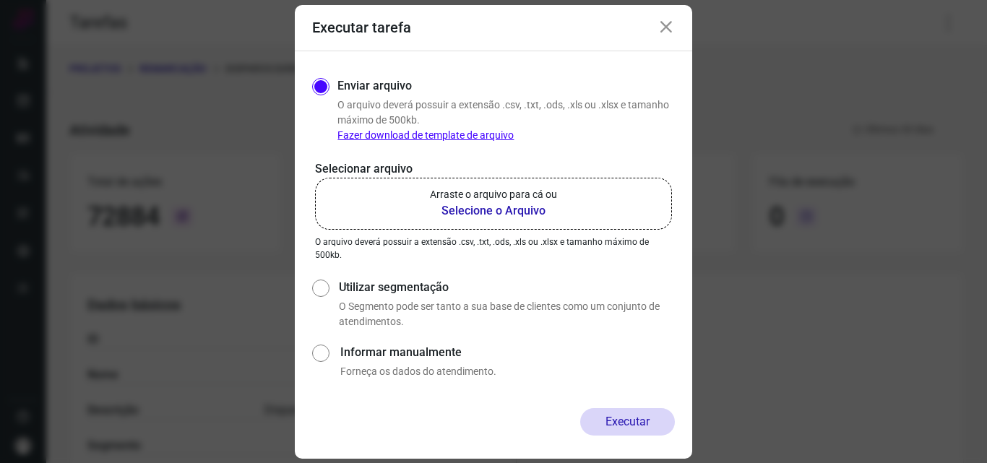
click at [529, 204] on b "Selecione o Arquivo" at bounding box center [493, 210] width 127 height 17
click at [0, 0] on input "Arraste o arquivo para cá ou Selecione o Arquivo" at bounding box center [0, 0] width 0 height 0
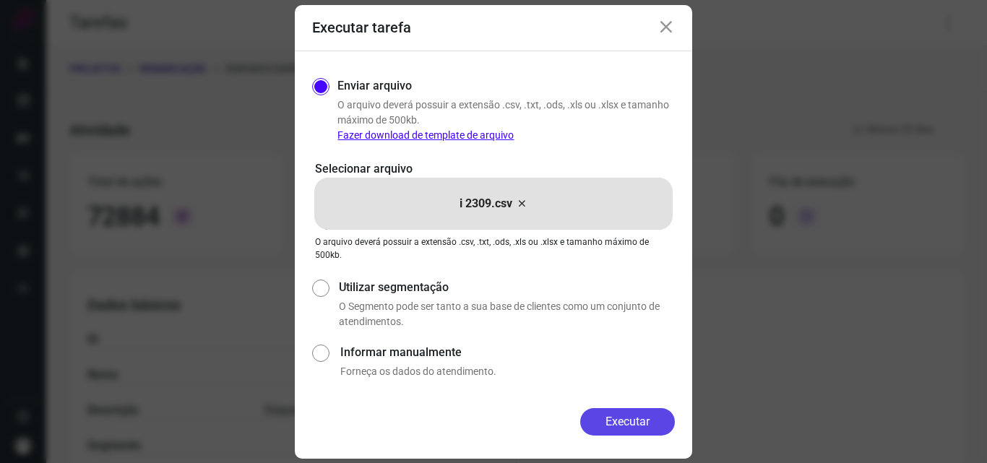
click at [610, 414] on button "Executar" at bounding box center [627, 421] width 95 height 27
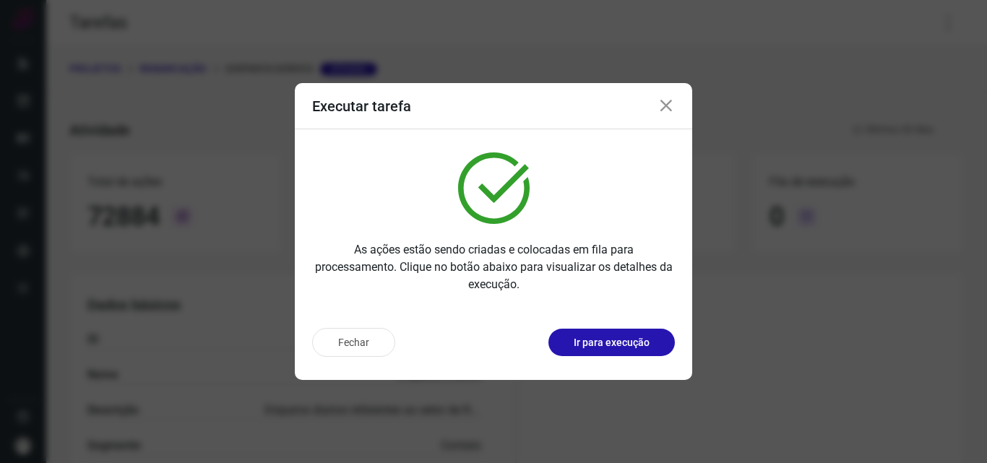
click at [632, 350] on p "Ir para execução" at bounding box center [611, 342] width 76 height 15
